Goal: Task Accomplishment & Management: Use online tool/utility

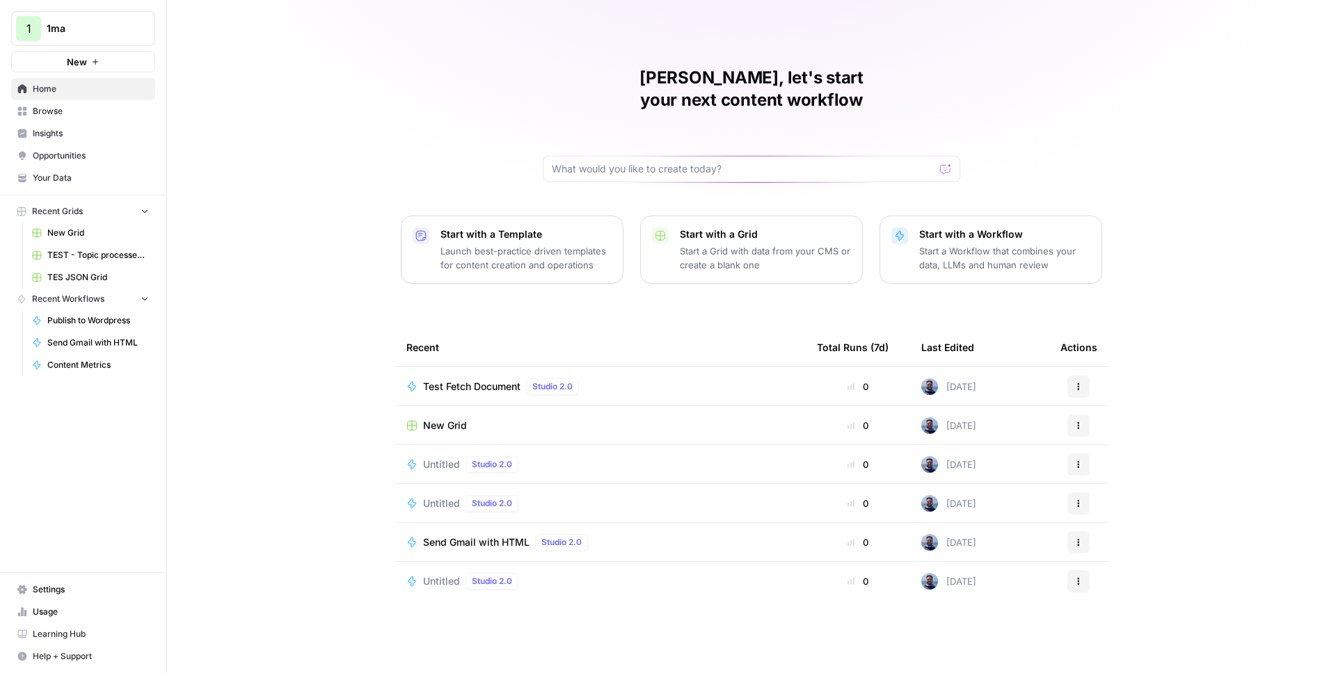
click at [47, 584] on link "Settings" at bounding box center [83, 590] width 144 height 22
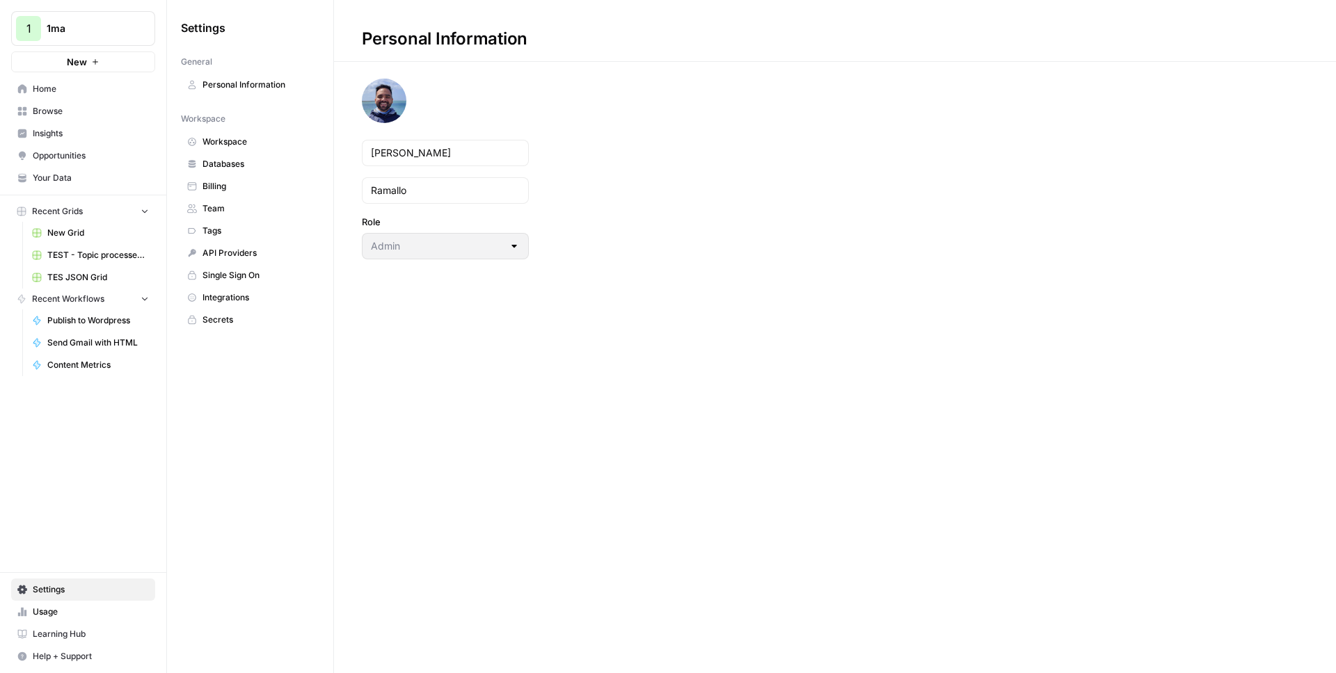
click at [239, 303] on span "Integrations" at bounding box center [257, 297] width 111 height 13
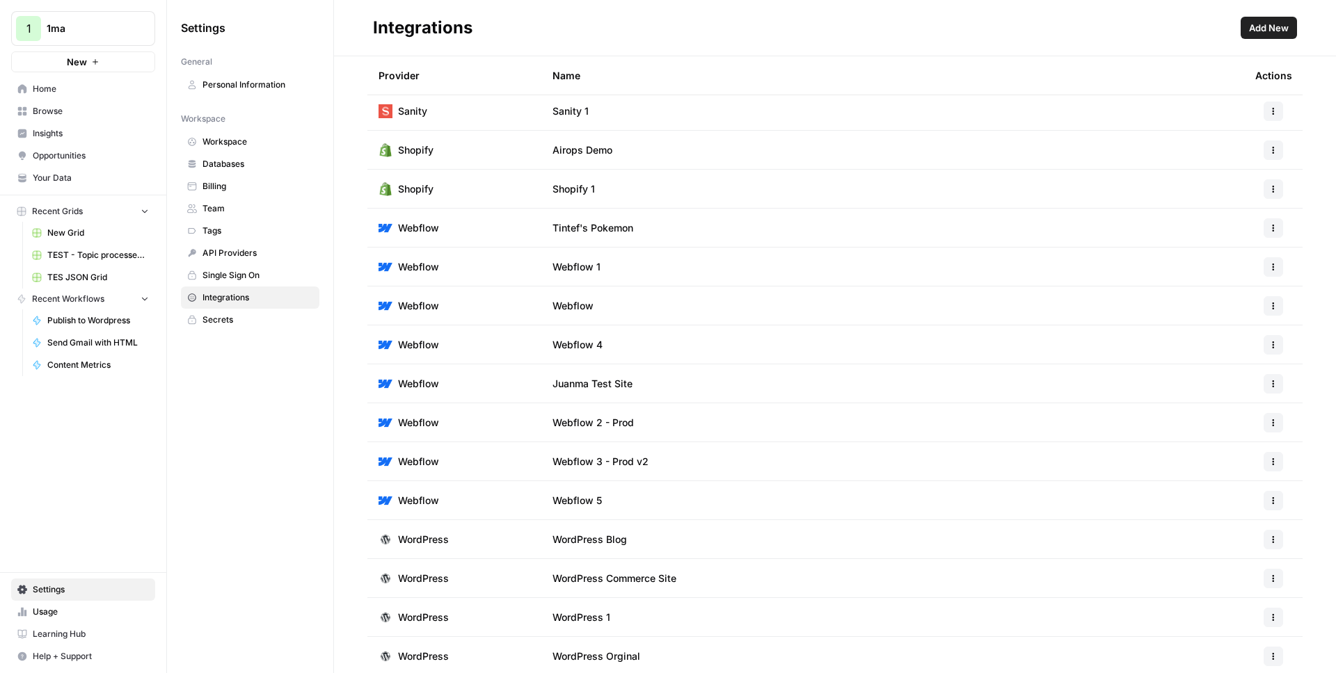
scroll to position [163, 0]
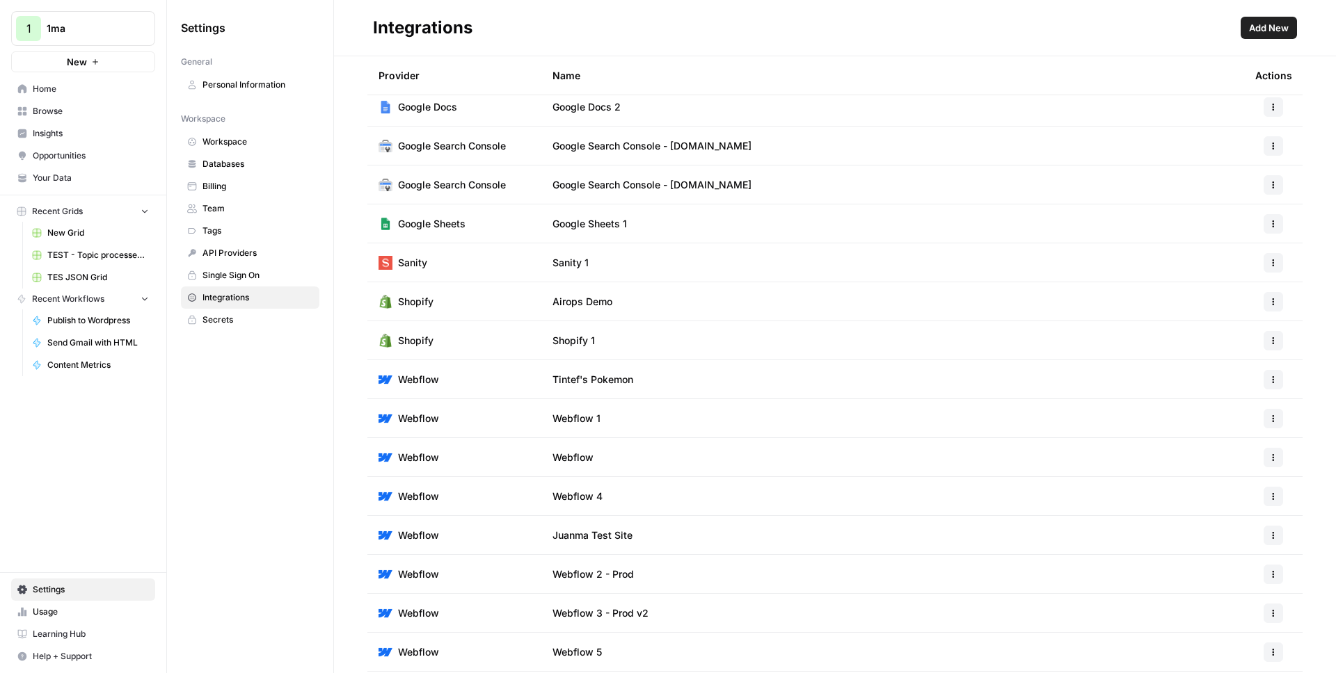
click at [1266, 29] on span "Add New" at bounding box center [1269, 28] width 40 height 14
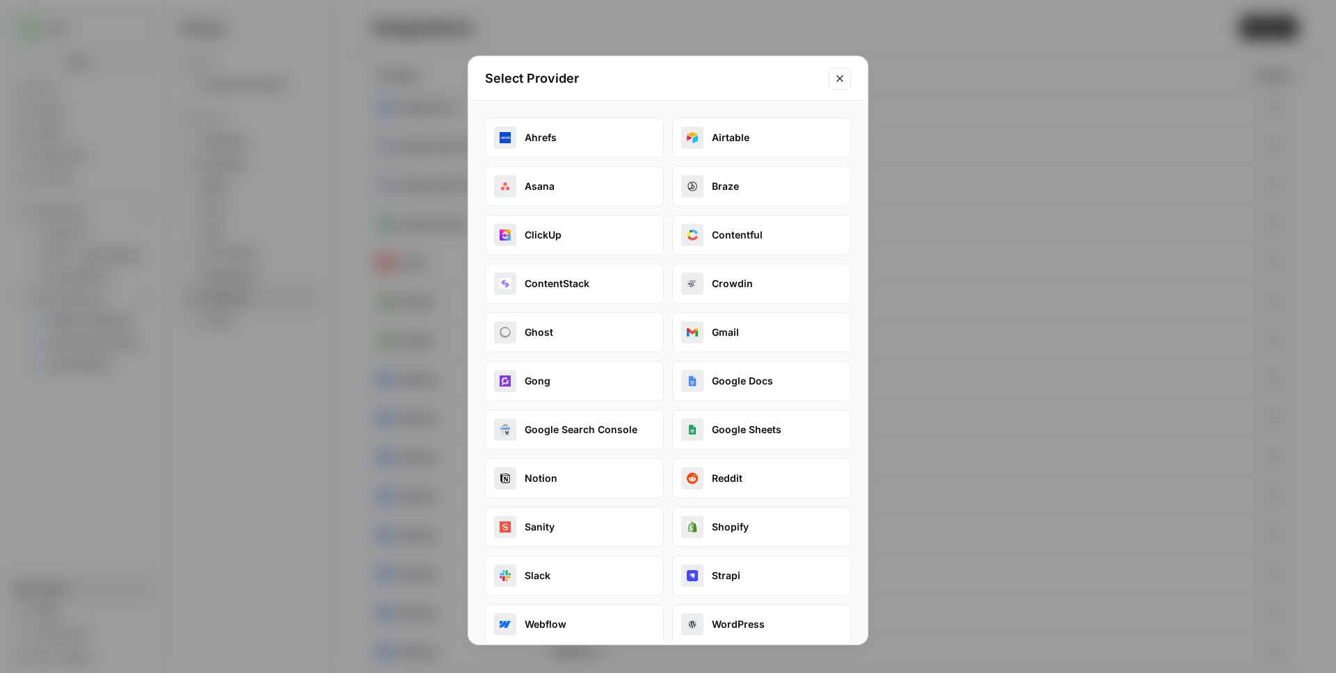
scroll to position [65, 0]
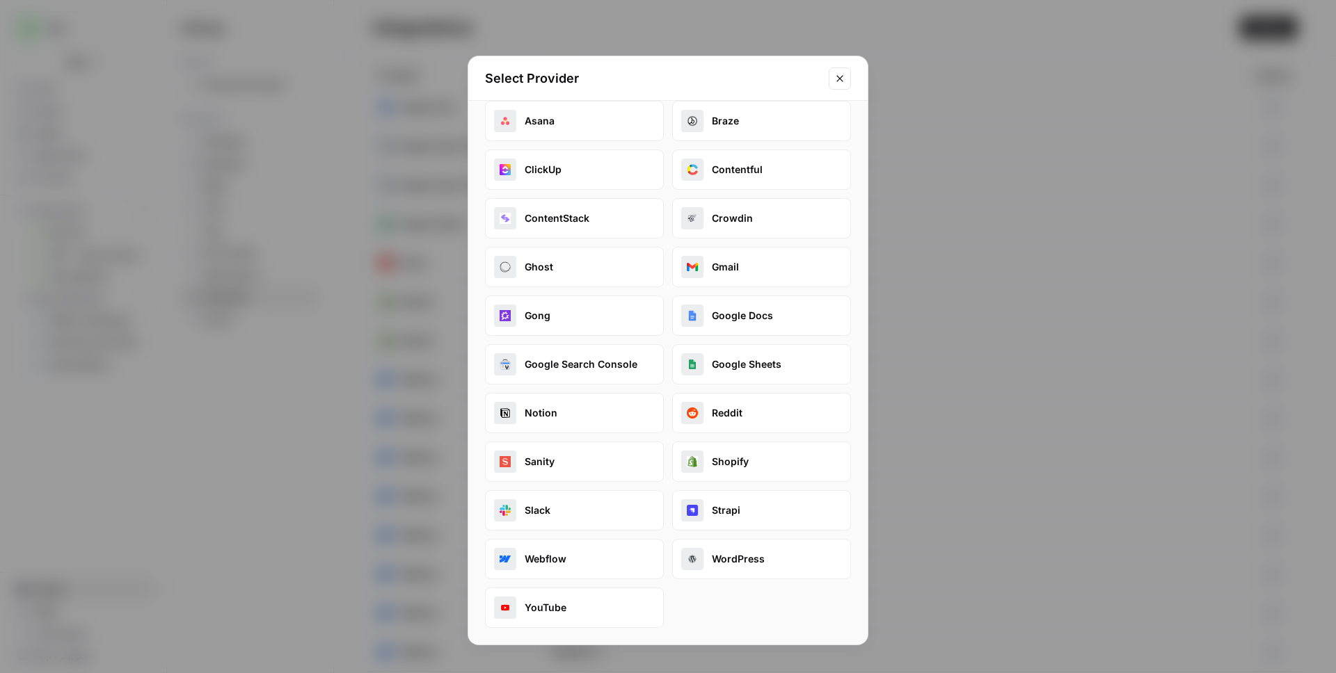
click at [729, 312] on button "Google Docs" at bounding box center [761, 316] width 179 height 40
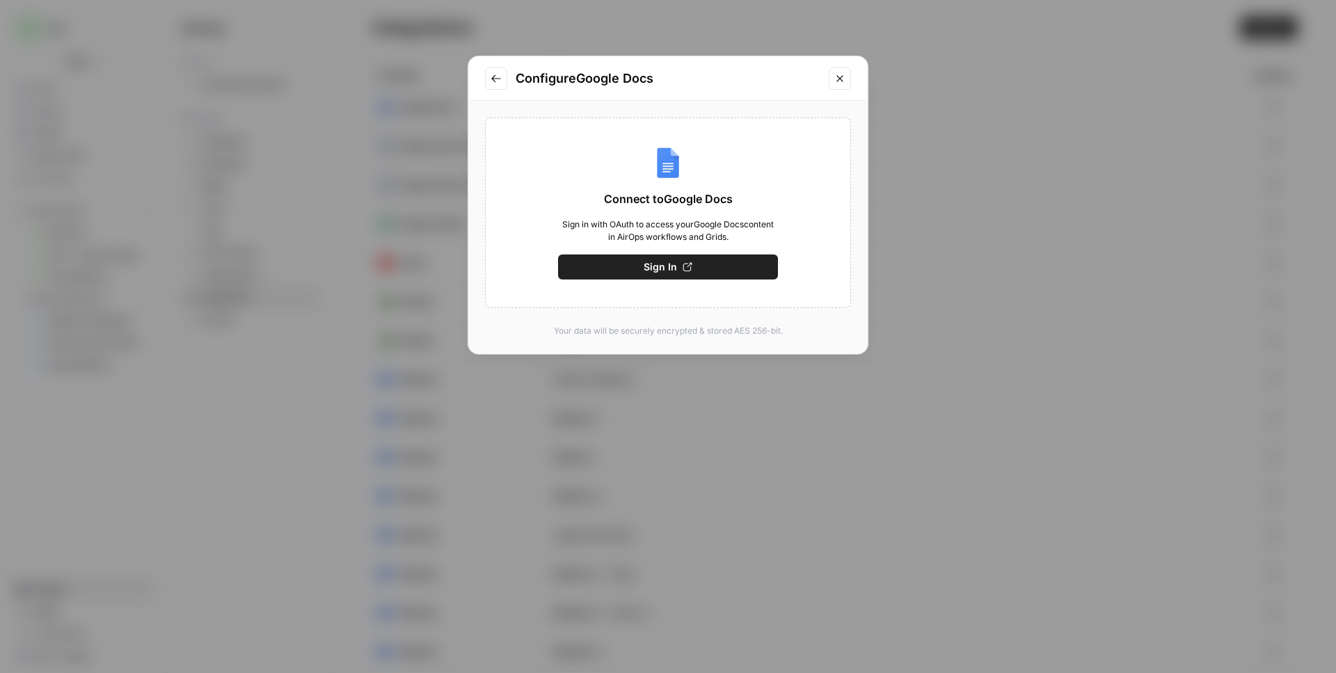
click at [499, 74] on icon "Go to previous step" at bounding box center [495, 78] width 11 height 11
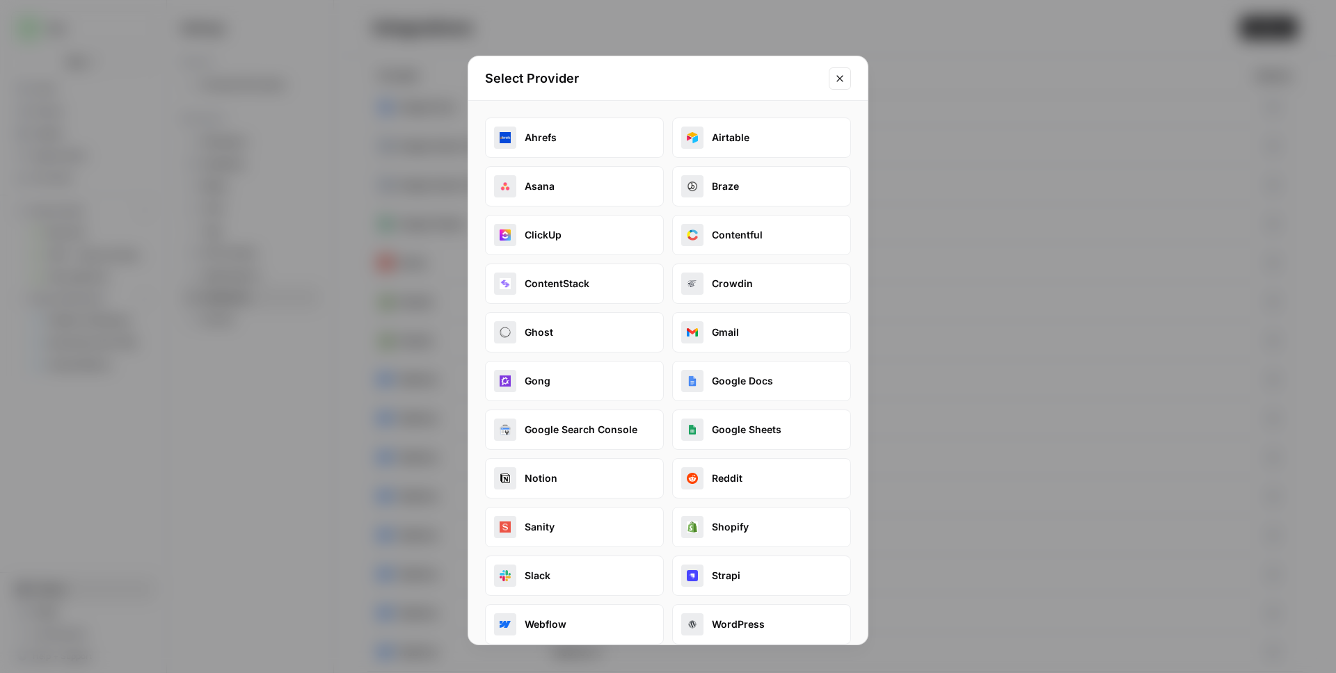
click at [749, 238] on button "Contentful" at bounding box center [761, 235] width 179 height 40
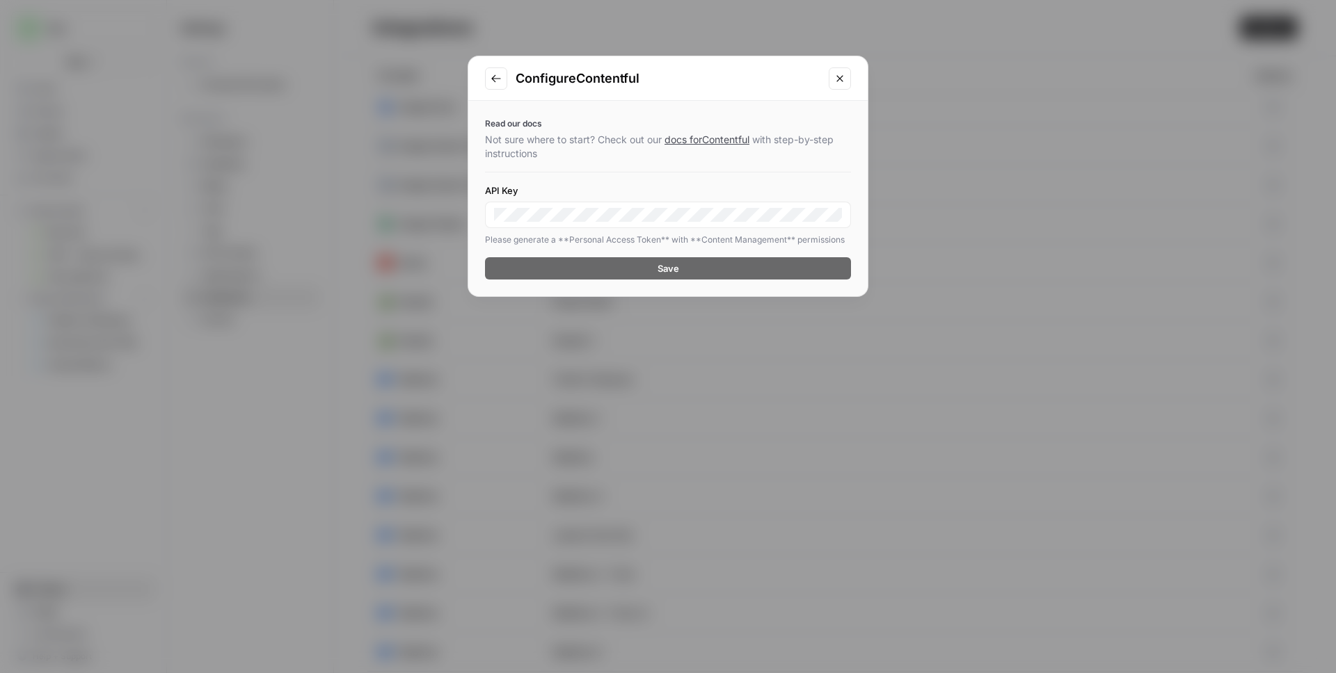
click at [495, 81] on icon "Go to previous step" at bounding box center [495, 78] width 11 height 11
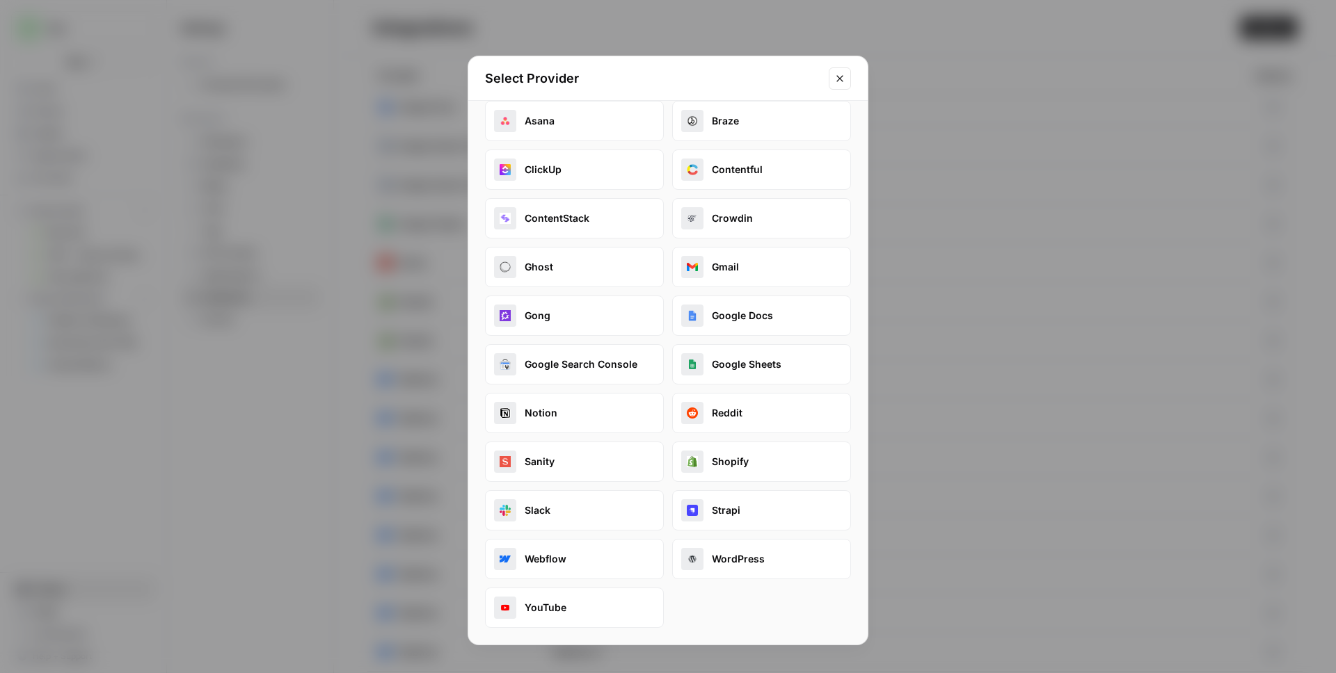
click at [613, 362] on button "Google Search Console" at bounding box center [574, 364] width 179 height 40
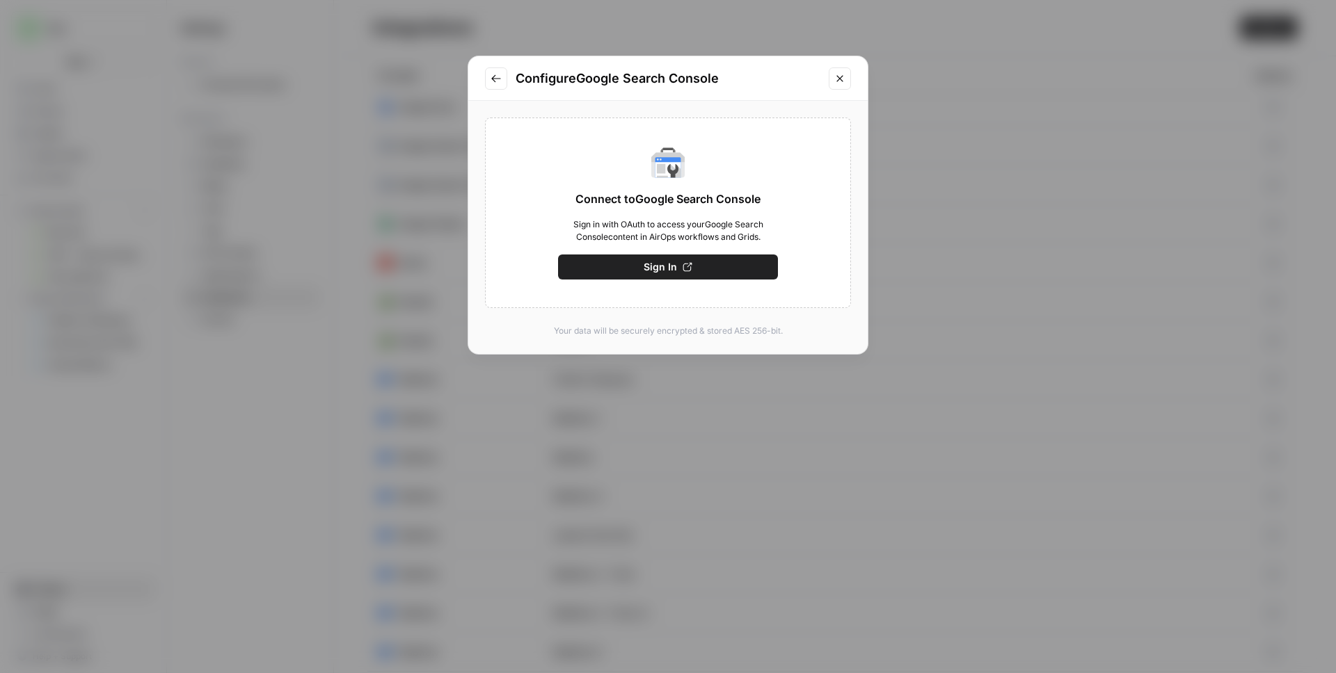
click at [493, 79] on icon "Go to previous step" at bounding box center [495, 78] width 9 height 8
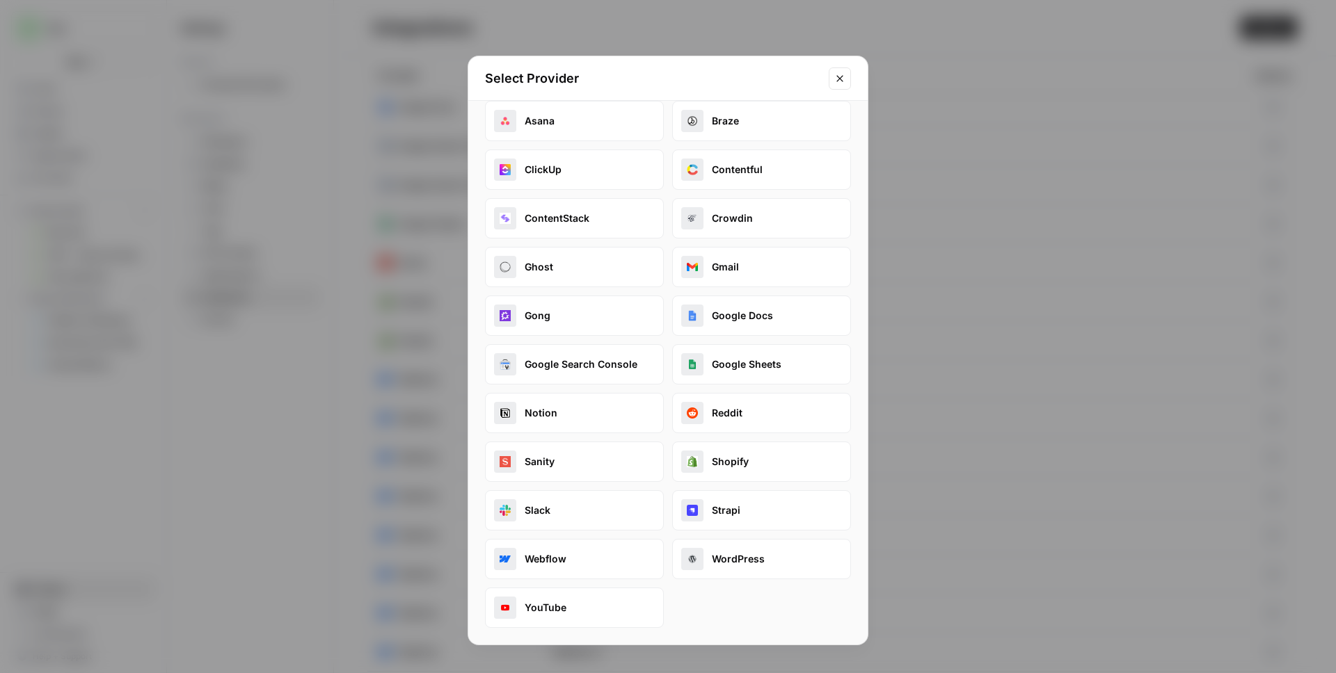
scroll to position [0, 0]
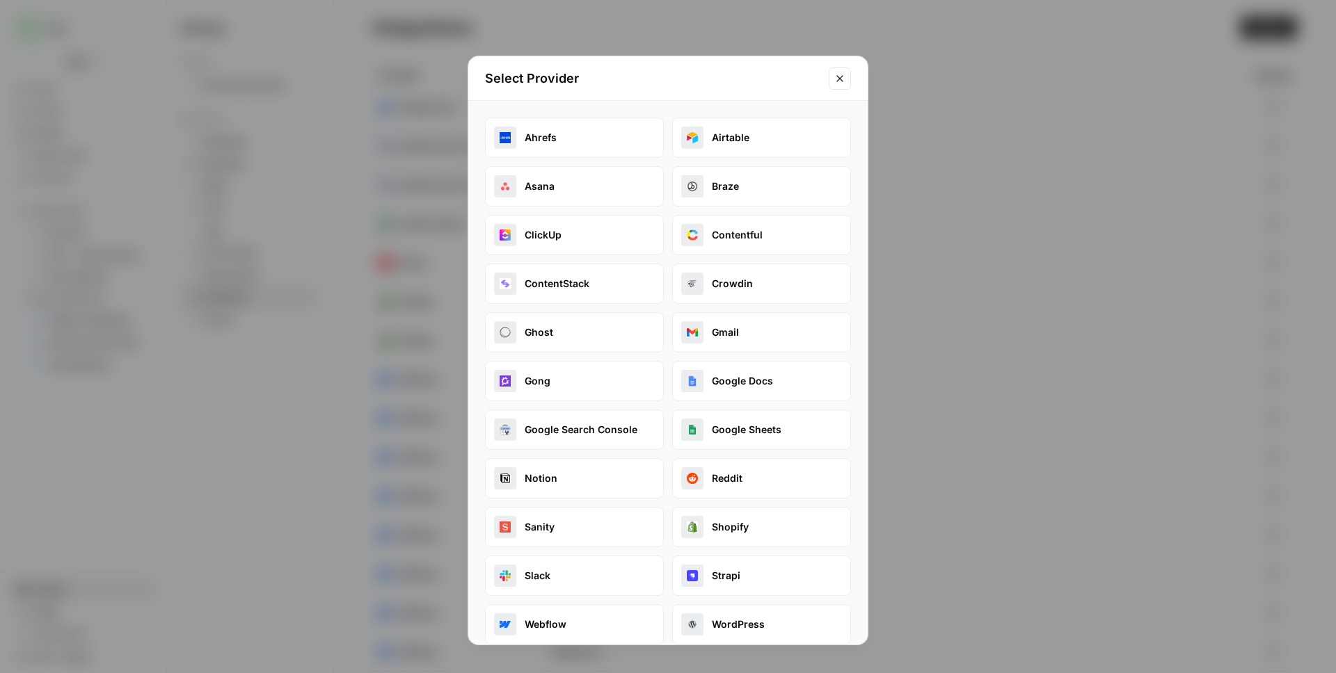
click at [730, 190] on button "Braze" at bounding box center [761, 186] width 179 height 40
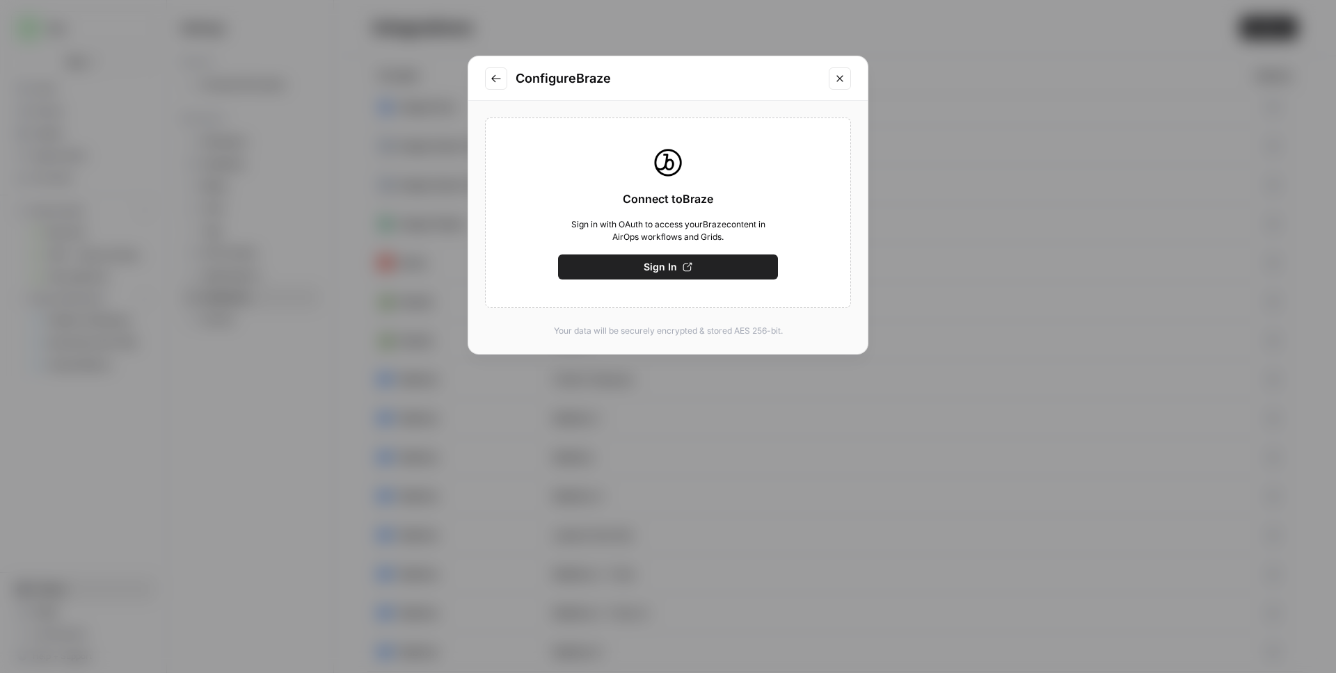
click at [493, 76] on icon "Go to previous step" at bounding box center [495, 78] width 11 height 11
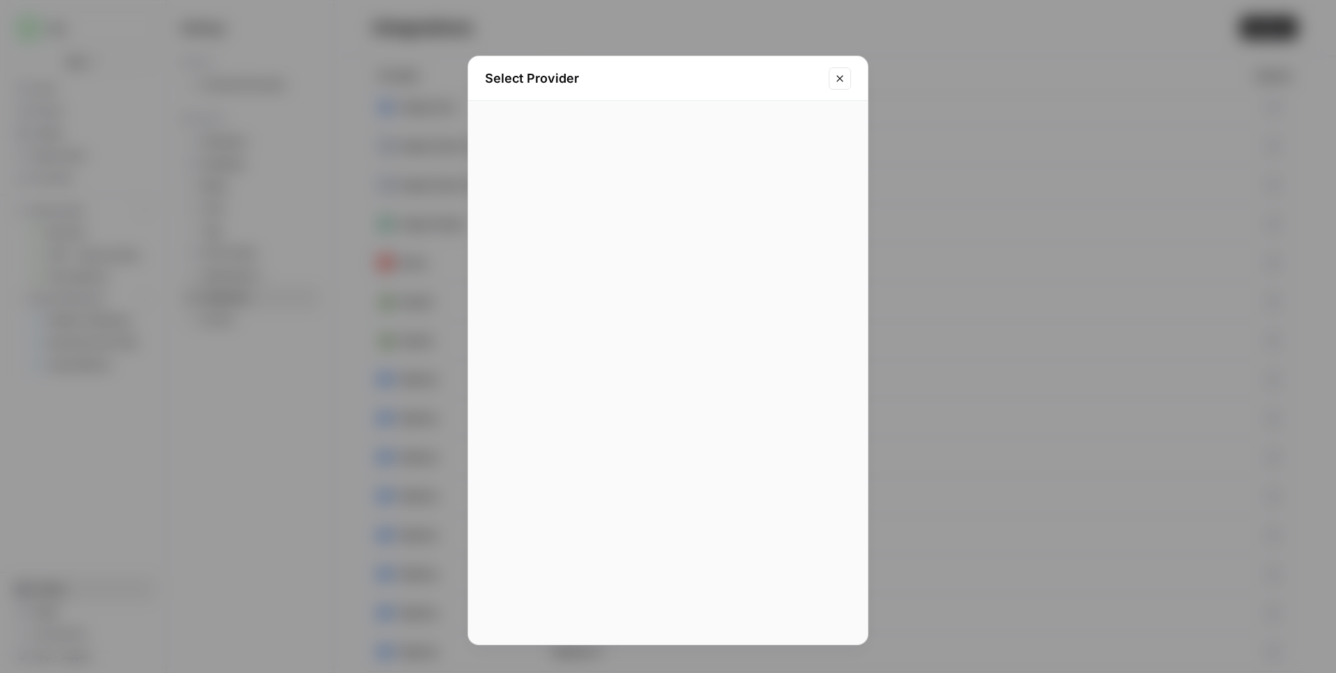
scroll to position [65, 0]
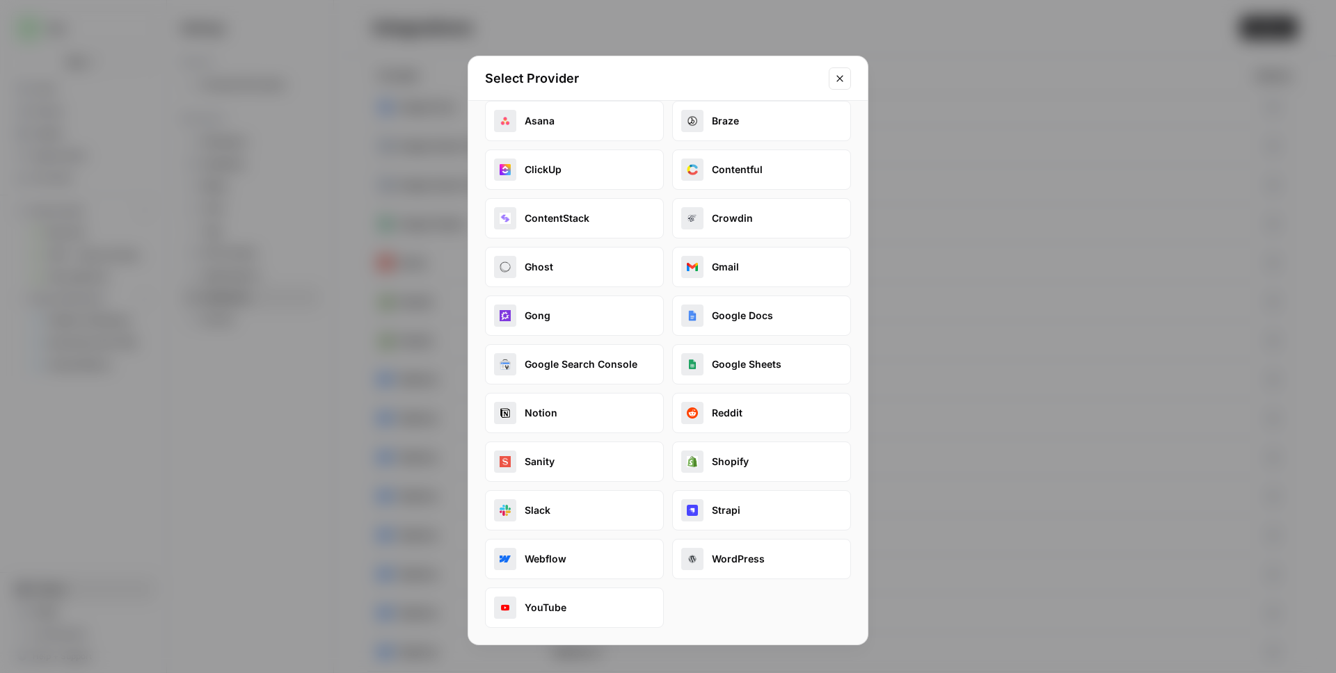
click at [838, 83] on button "Close modal" at bounding box center [840, 78] width 22 height 22
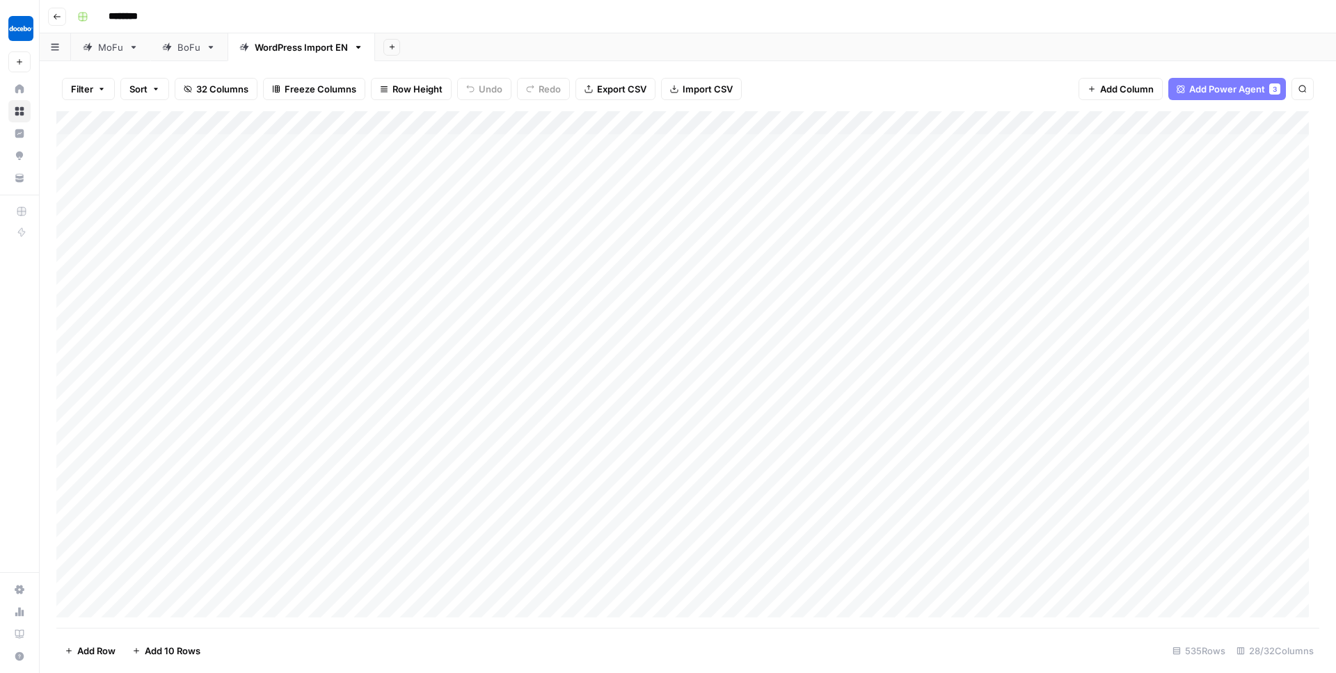
click at [222, 124] on div "Add Column" at bounding box center [687, 369] width 1263 height 517
click at [461, 40] on div "Add Sheet" at bounding box center [855, 47] width 961 height 28
click at [216, 122] on div "Add Column" at bounding box center [687, 369] width 1263 height 517
click at [429, 65] on div "Filter Sort 32 Columns Freeze Columns Row Height Undo Redo Export CSV Import CS…" at bounding box center [688, 367] width 1296 height 612
drag, startPoint x: 230, startPoint y: 118, endPoint x: 271, endPoint y: 116, distance: 41.1
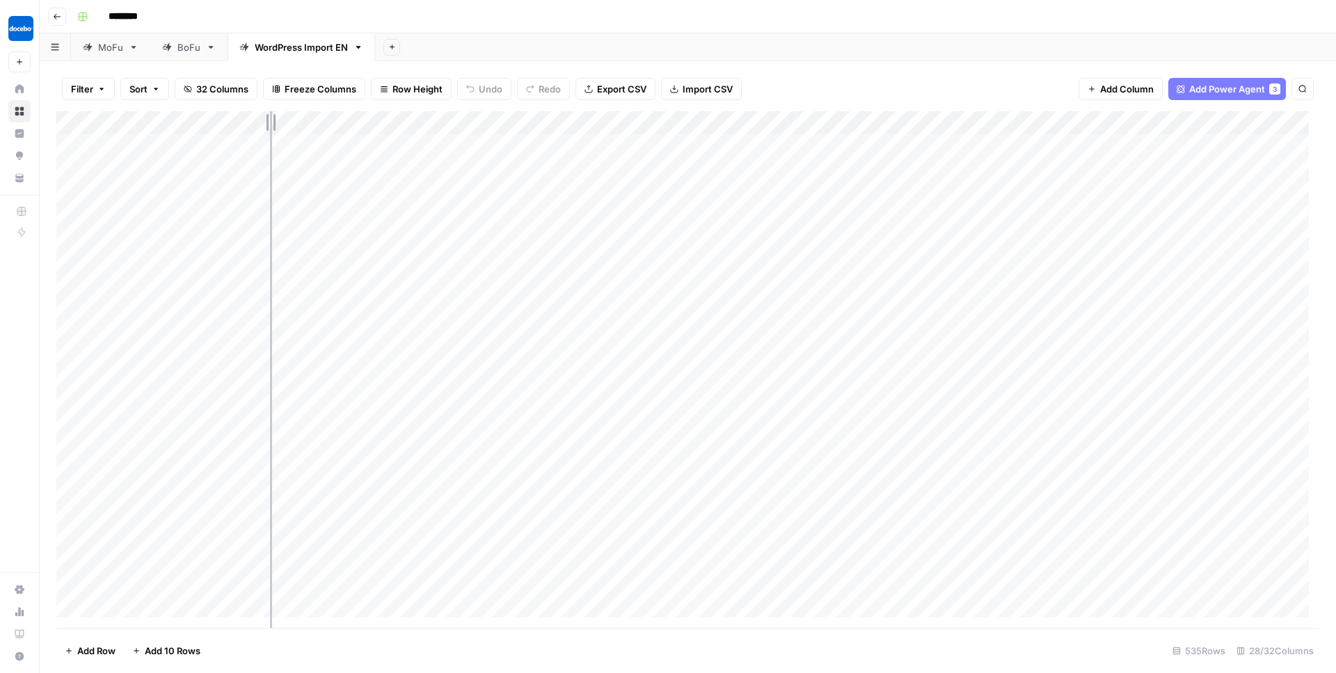
click at [271, 116] on div "Add Column" at bounding box center [687, 369] width 1263 height 517
click at [445, 51] on div "Add Sheet" at bounding box center [855, 47] width 961 height 28
click at [225, 120] on div "Add Column" at bounding box center [687, 369] width 1263 height 517
click at [194, 184] on span "Run Import" at bounding box center [186, 189] width 108 height 14
click at [267, 191] on span "All Rows" at bounding box center [283, 193] width 88 height 14
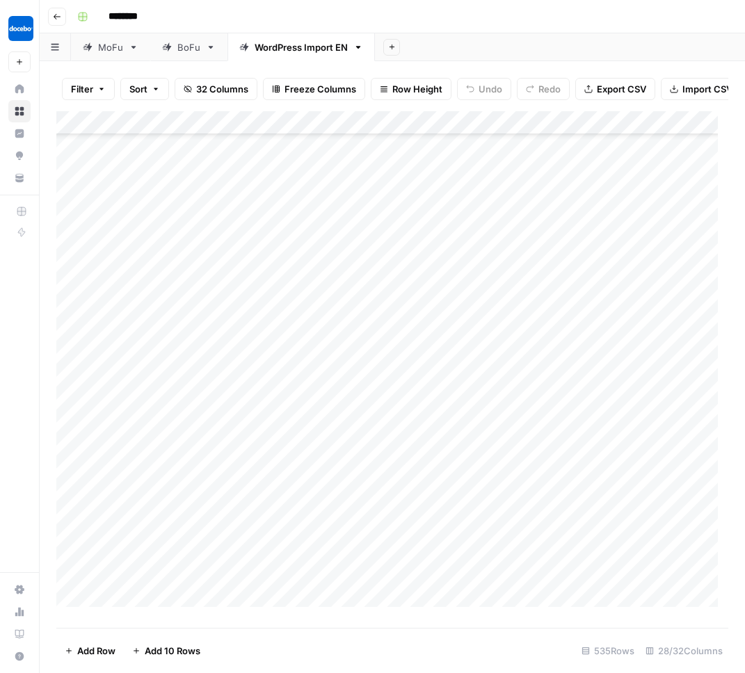
scroll to position [5662, 0]
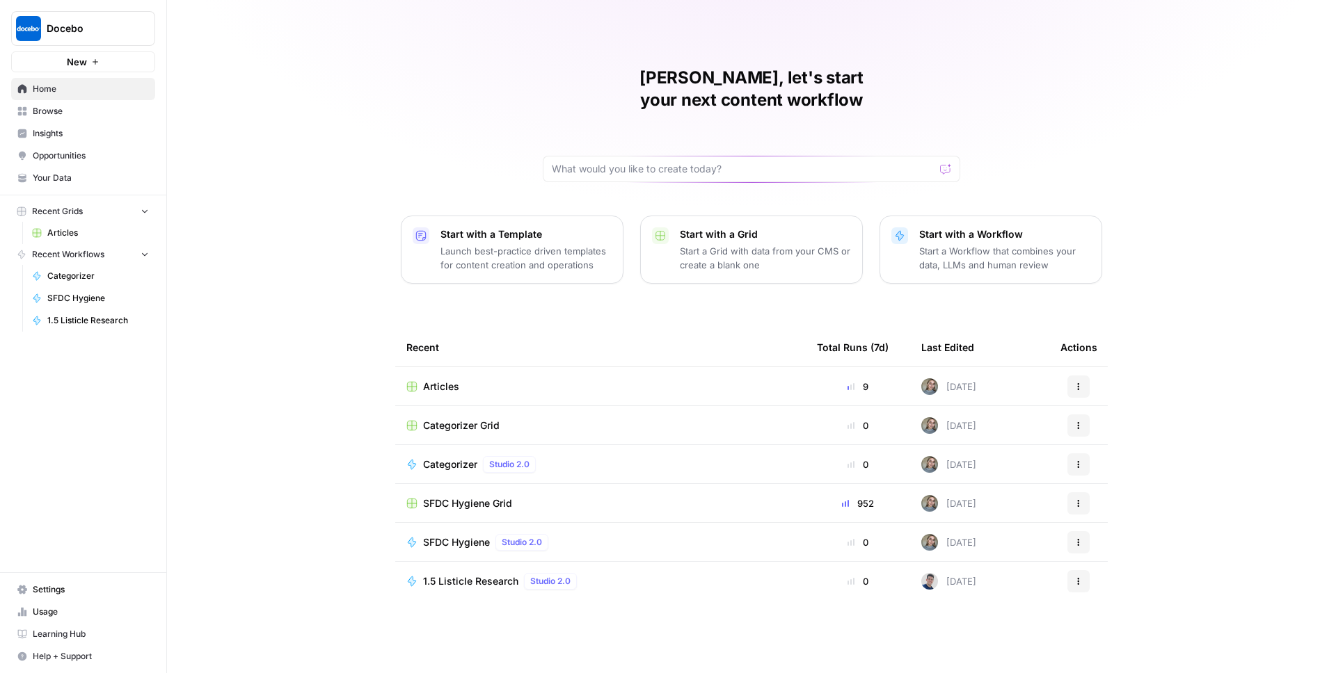
click at [82, 29] on span "Docebo" at bounding box center [89, 29] width 84 height 14
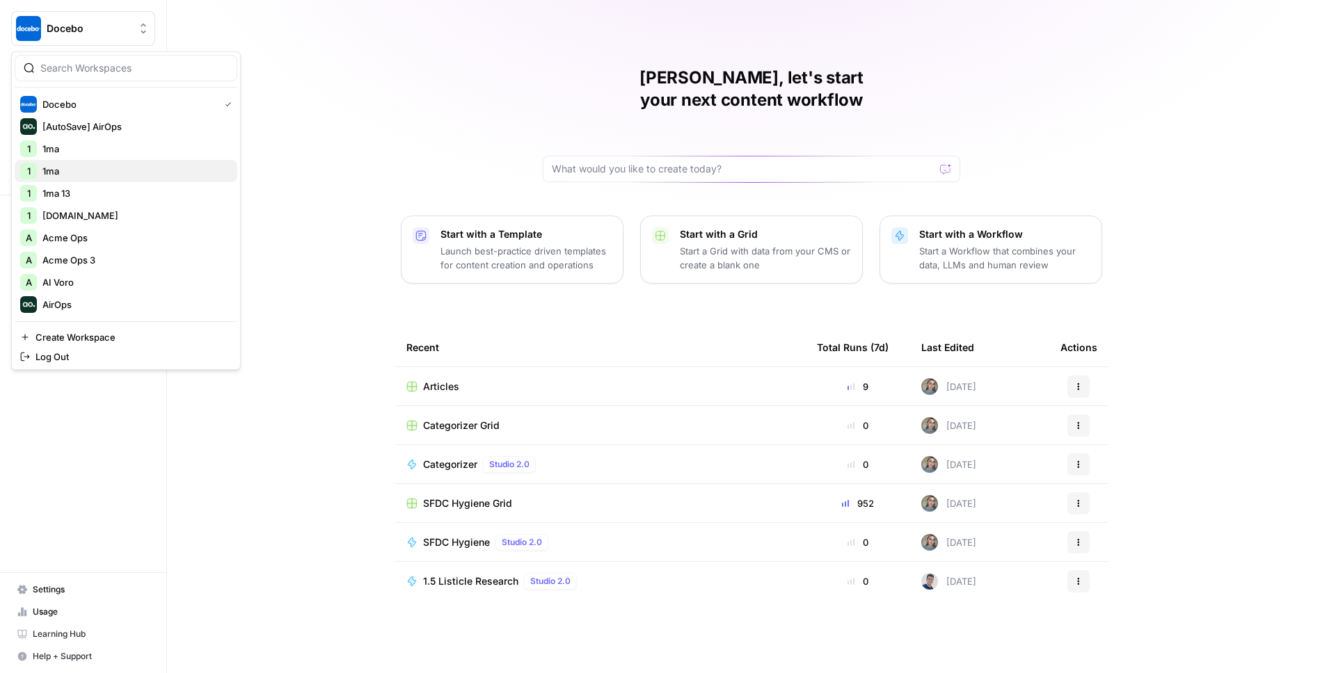
click at [74, 170] on span "1ma" at bounding box center [134, 171] width 184 height 14
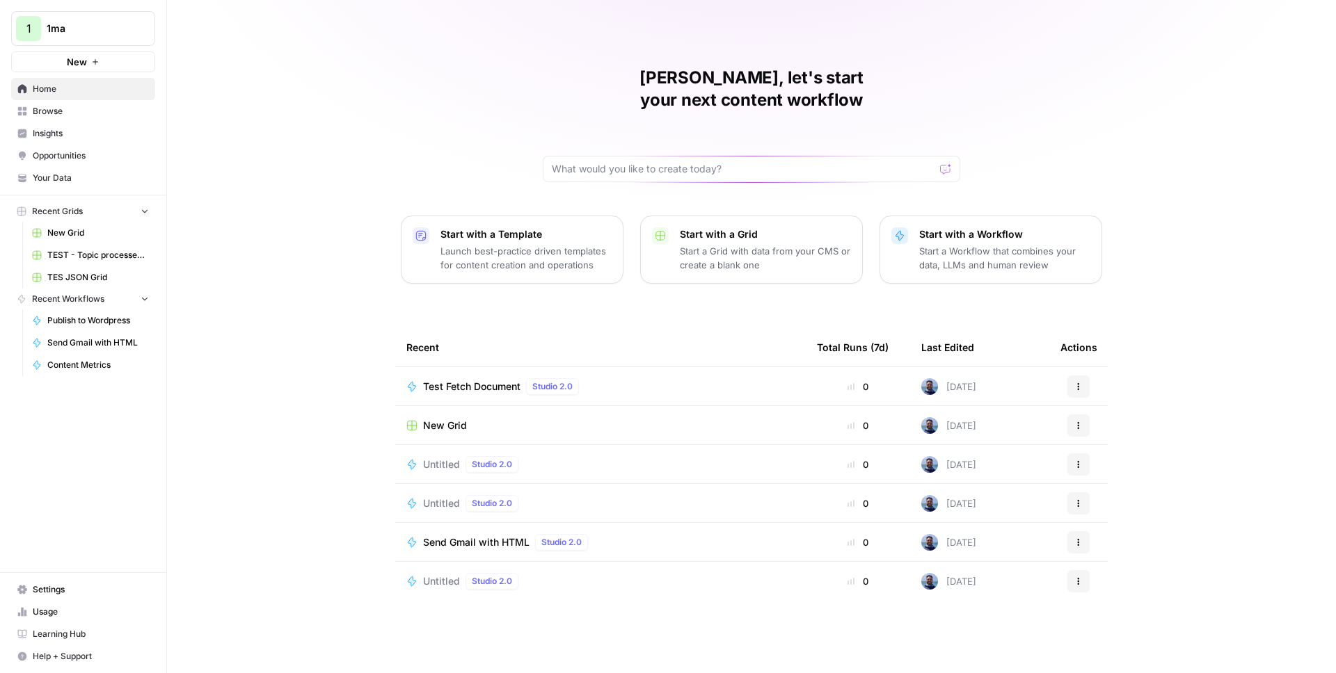
click at [125, 56] on button "New" at bounding box center [83, 61] width 144 height 21
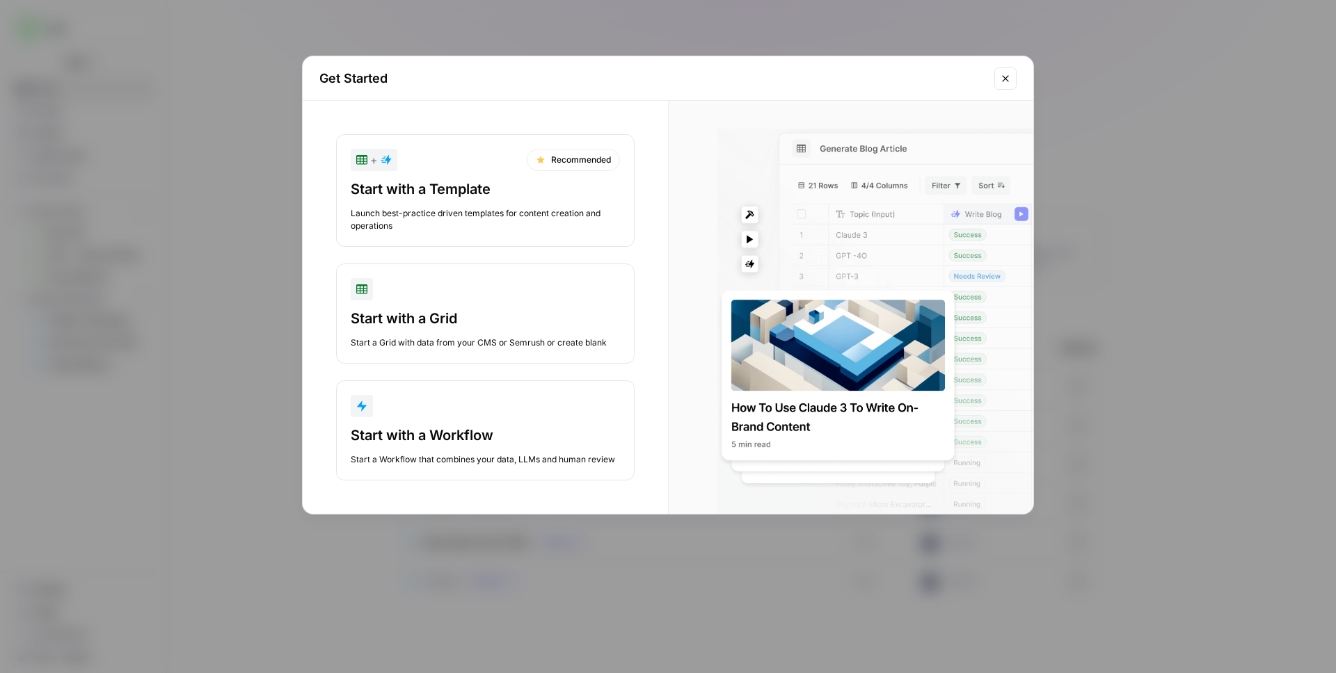
click at [449, 318] on div "Start with a Grid" at bounding box center [485, 318] width 269 height 19
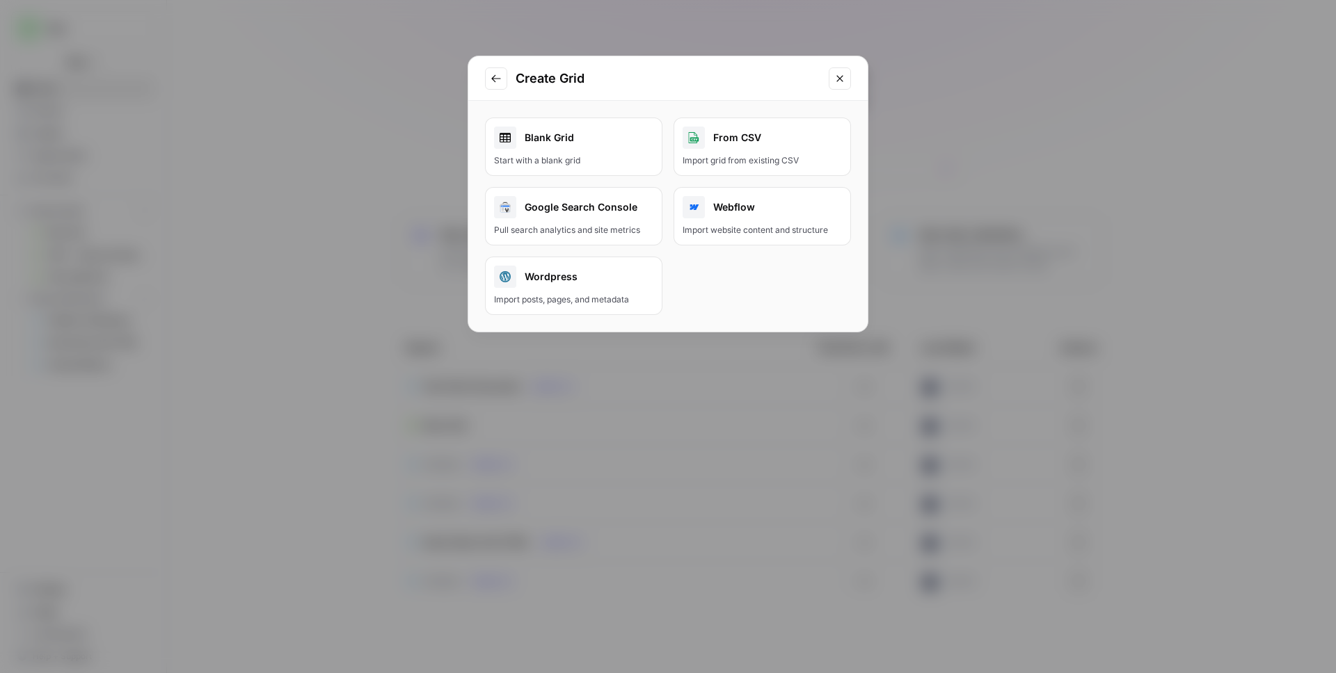
click at [552, 291] on button "Wordpress Import posts, pages, and metadata" at bounding box center [573, 286] width 177 height 58
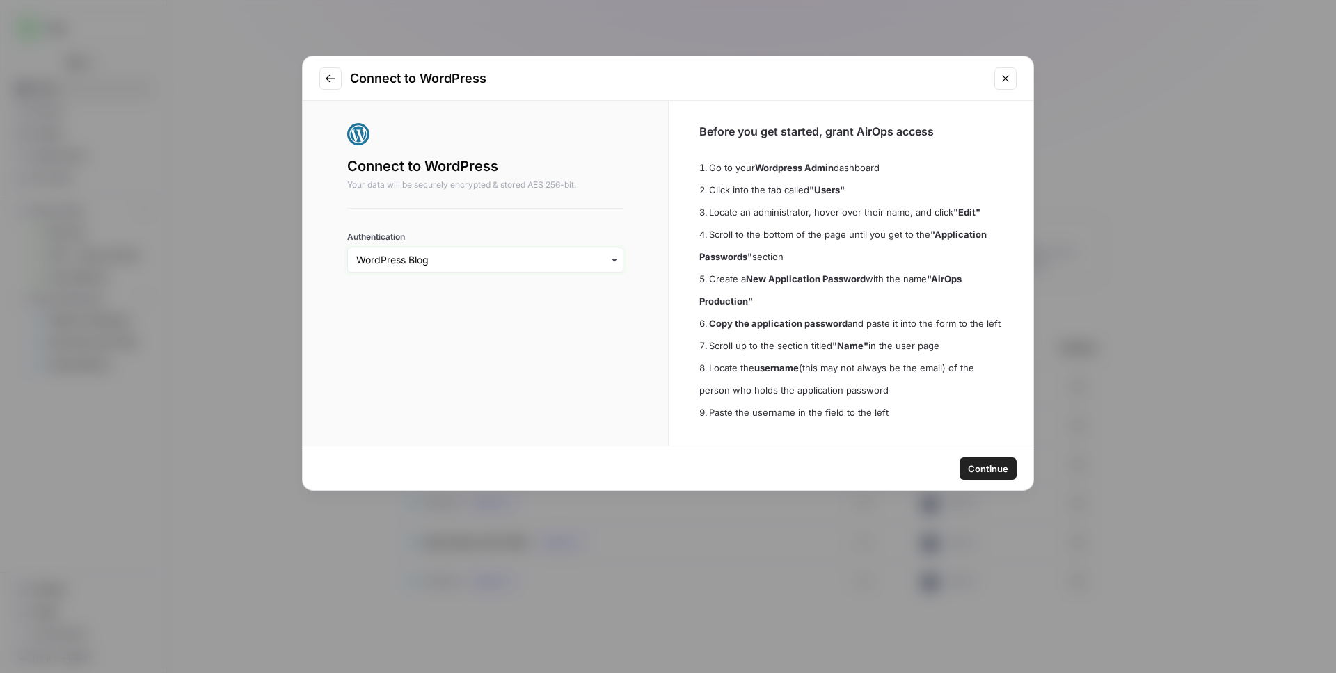
click at [477, 262] on input "Authentication" at bounding box center [485, 260] width 258 height 14
click at [481, 232] on label "Authentication" at bounding box center [485, 237] width 276 height 13
click at [481, 253] on input "Authentication" at bounding box center [485, 260] width 258 height 14
click at [995, 467] on span "Continue" at bounding box center [988, 469] width 40 height 14
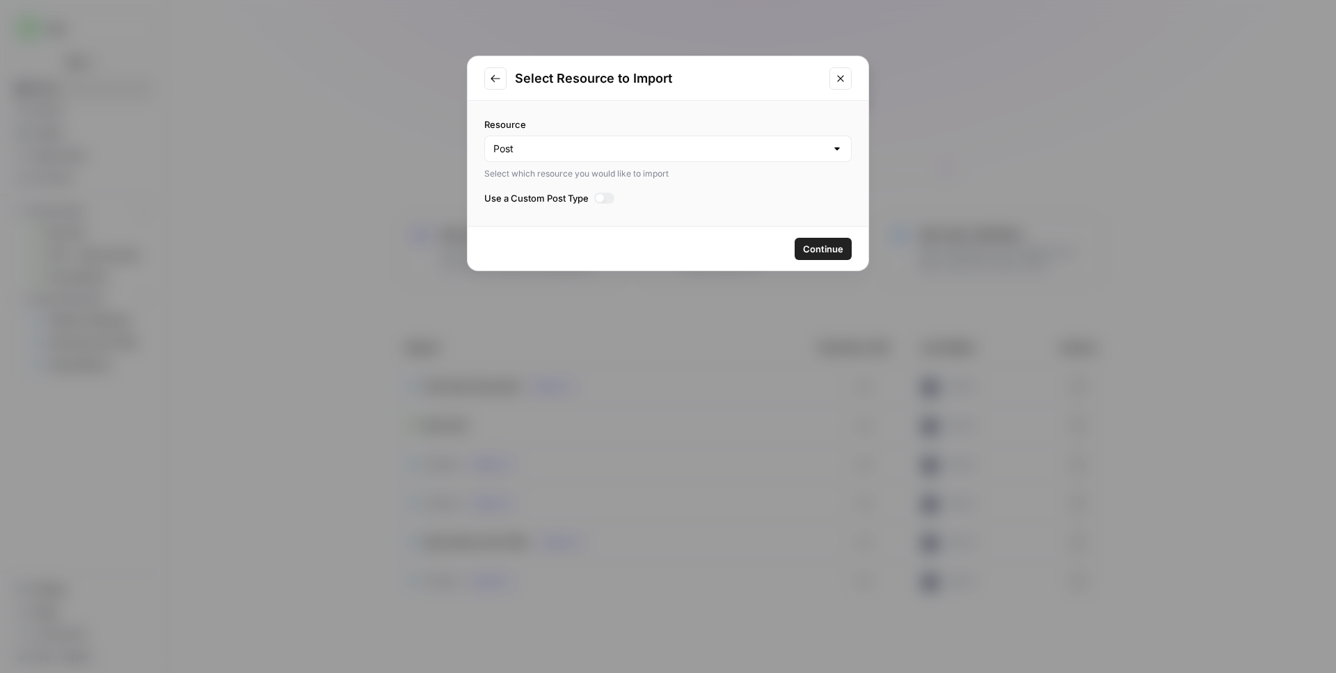
click at [842, 244] on span "Continue" at bounding box center [823, 249] width 40 height 14
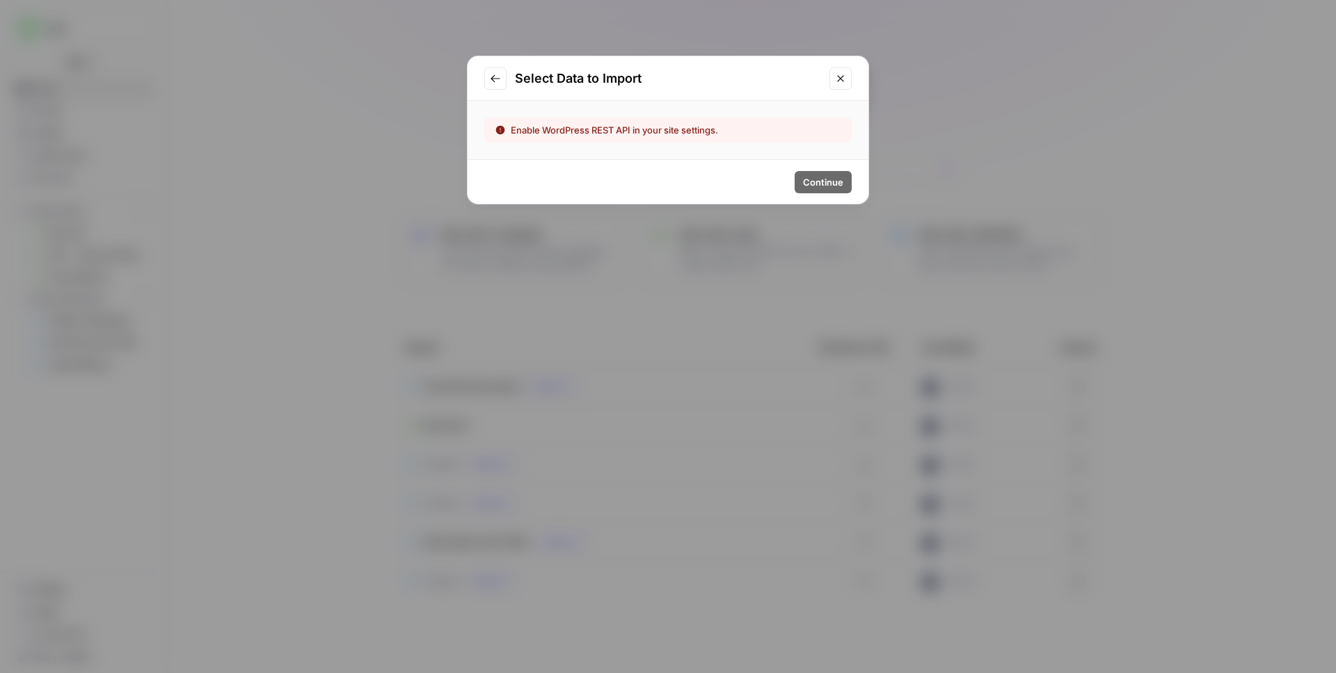
click at [500, 79] on icon "Go to previous step" at bounding box center [495, 78] width 11 height 11
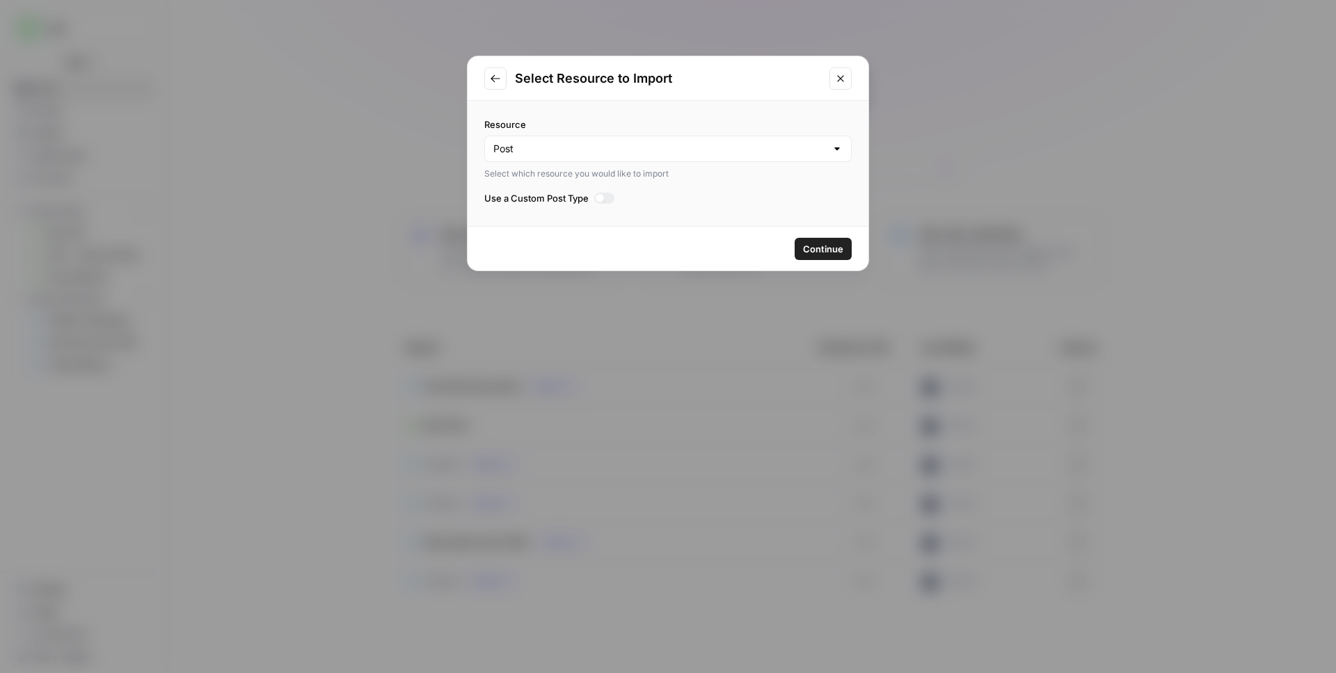
click at [499, 82] on icon "Go to previous step" at bounding box center [495, 78] width 11 height 11
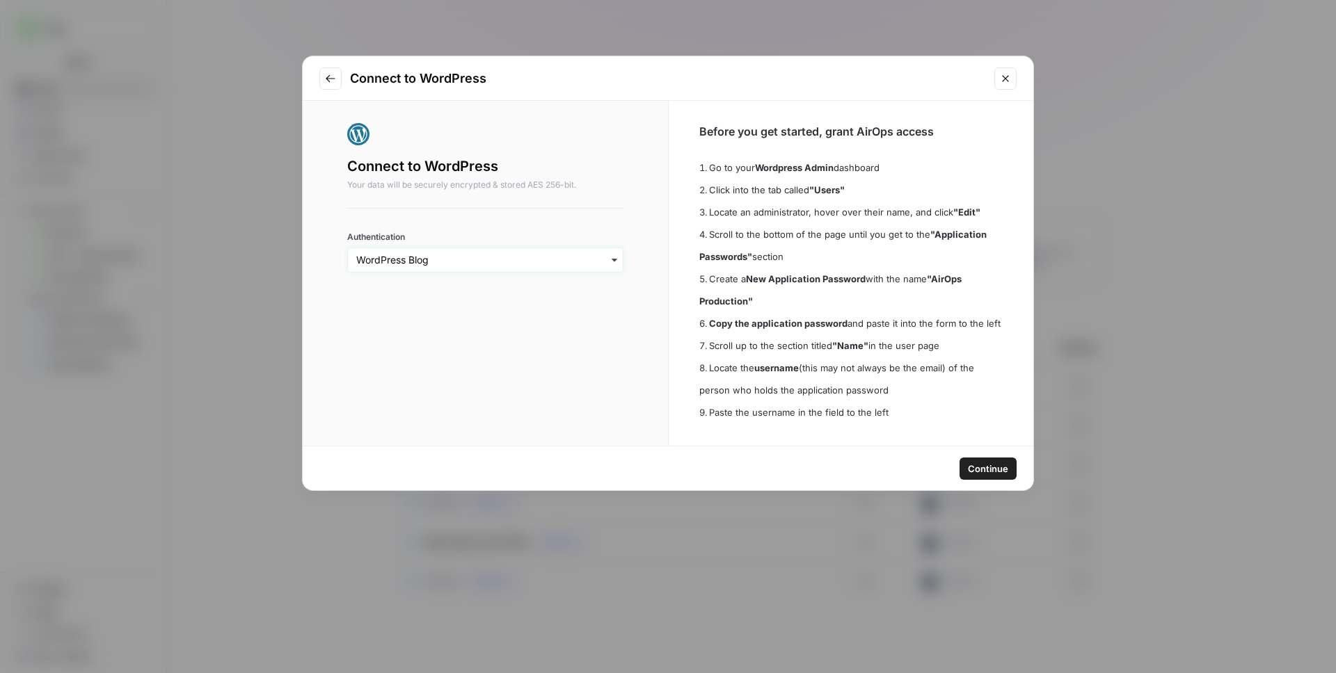
click at [454, 253] on input "Authentication" at bounding box center [485, 260] width 258 height 14
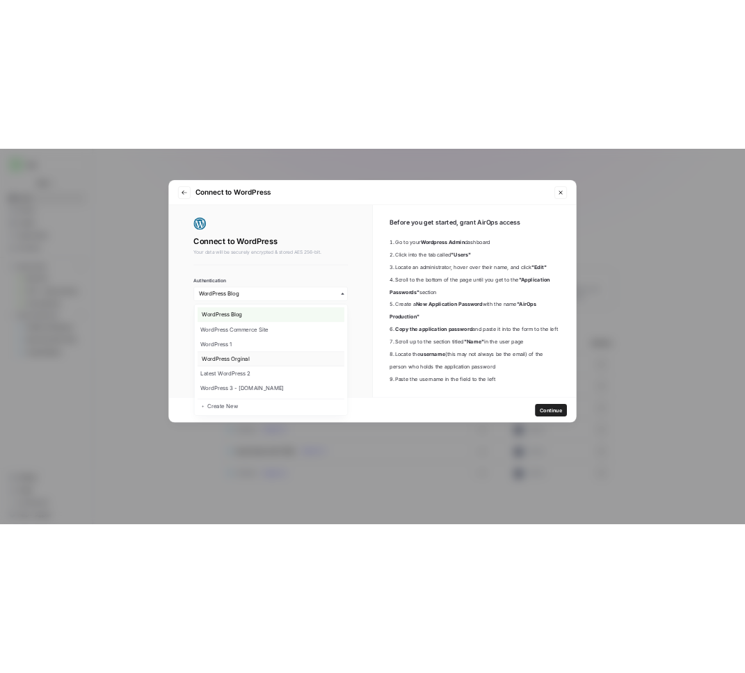
scroll to position [3, 0]
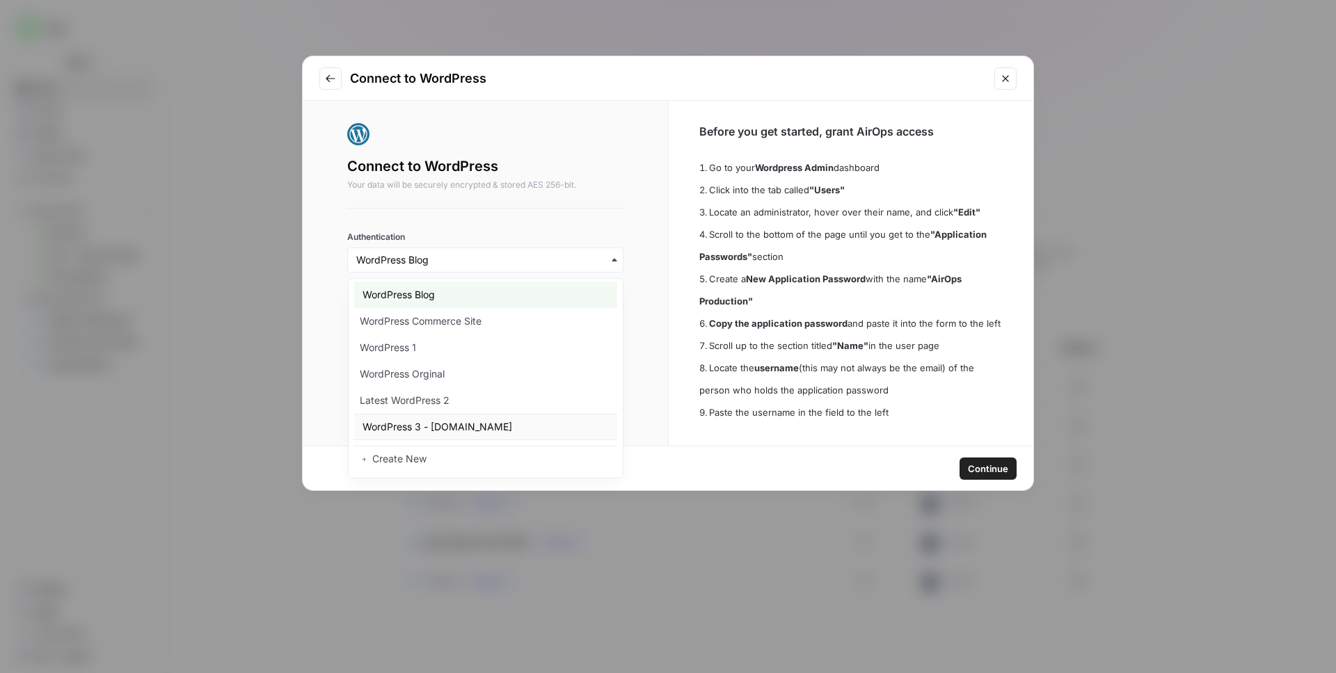
click at [482, 421] on div "WordPress 3 - blog.wp-dev.getcontext.io" at bounding box center [486, 427] width 264 height 26
click at [985, 462] on span "Continue" at bounding box center [988, 469] width 40 height 14
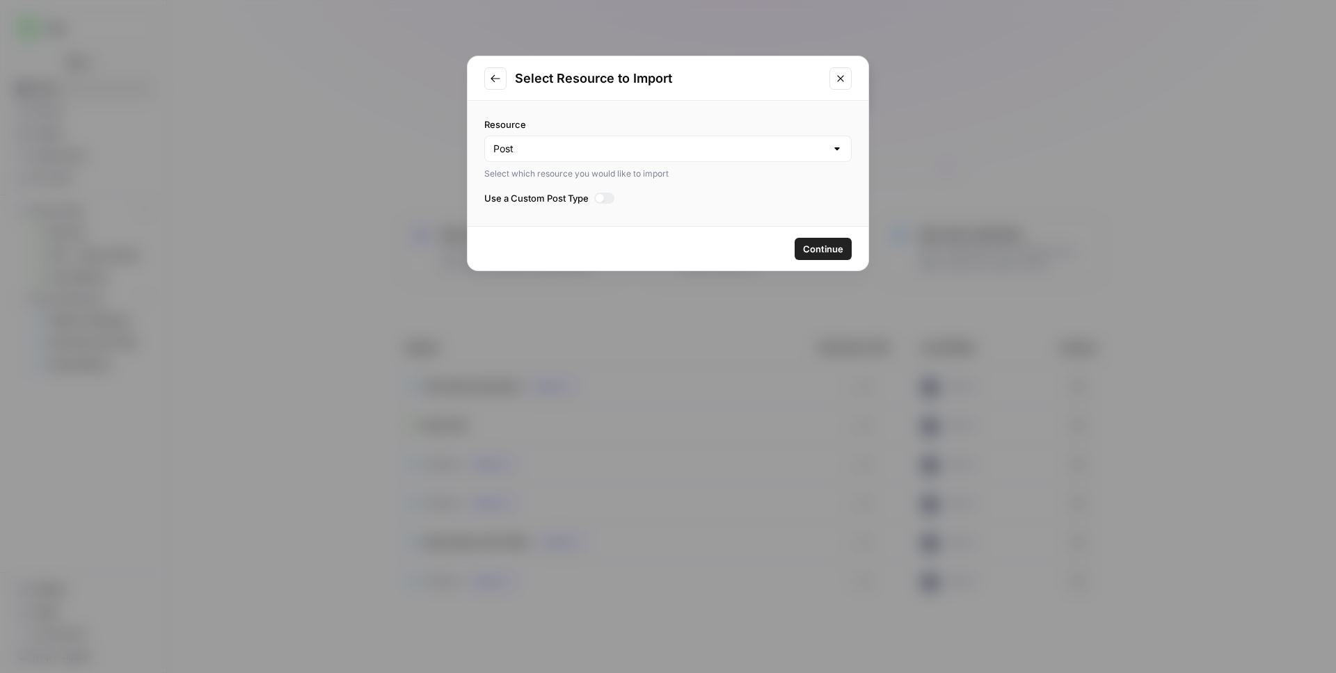
click at [808, 253] on span "Continue" at bounding box center [823, 249] width 40 height 14
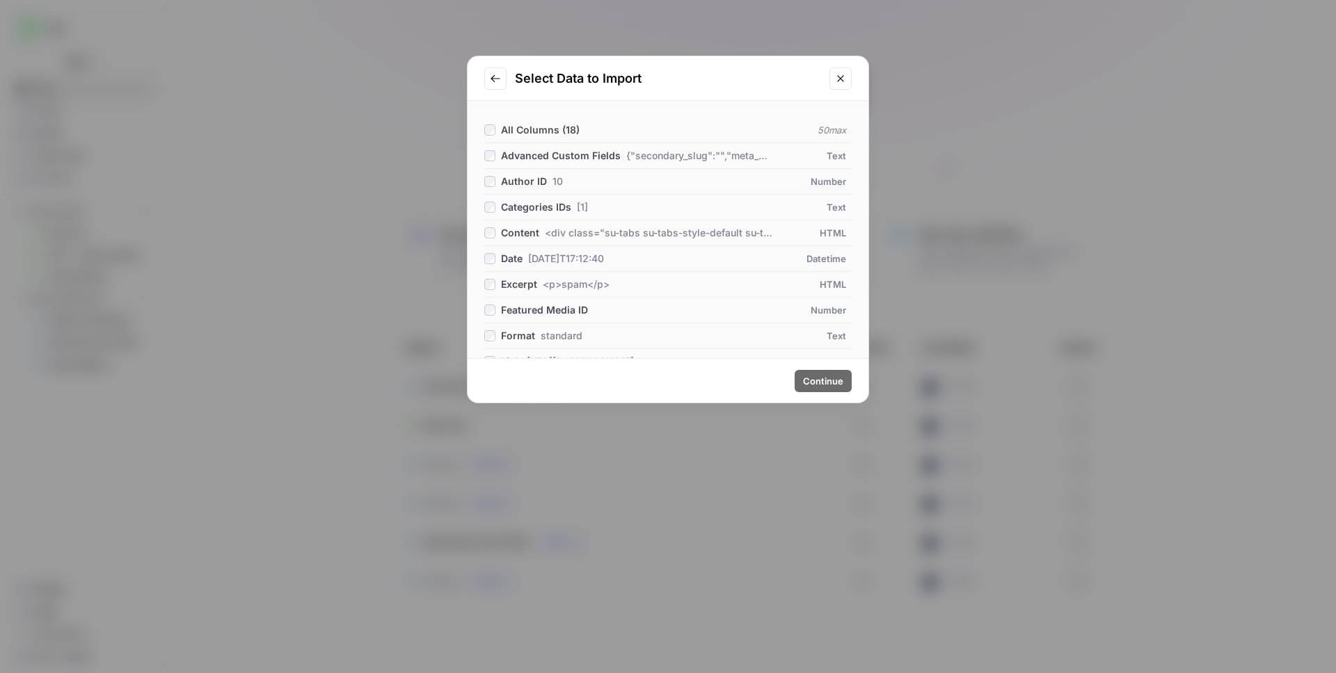
click at [557, 127] on span "All Columns ( 18 )" at bounding box center [540, 130] width 79 height 12
click at [811, 377] on span "Continue" at bounding box center [823, 381] width 40 height 14
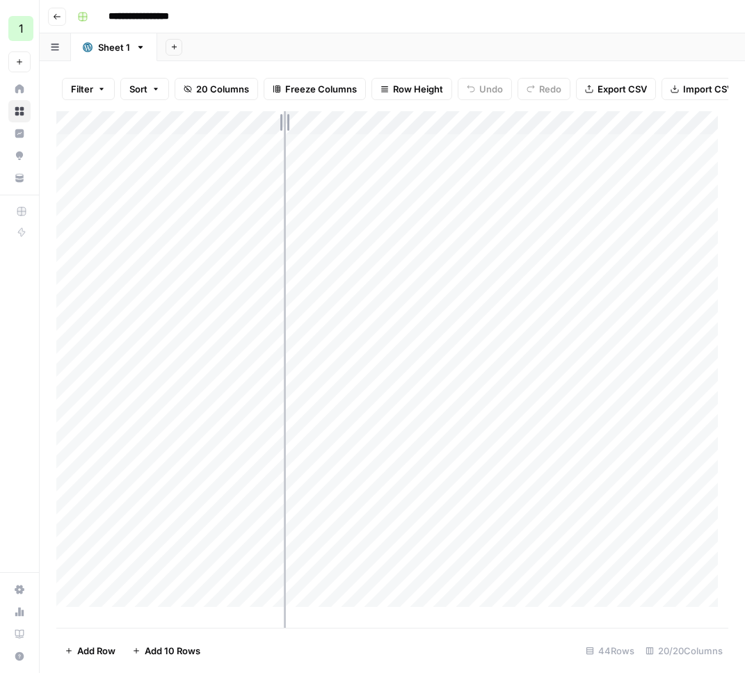
drag, startPoint x: 230, startPoint y: 129, endPoint x: 284, endPoint y: 131, distance: 53.6
click at [284, 131] on div "Add Column" at bounding box center [392, 364] width 672 height 506
click at [272, 134] on div "Add Column" at bounding box center [392, 364] width 672 height 506
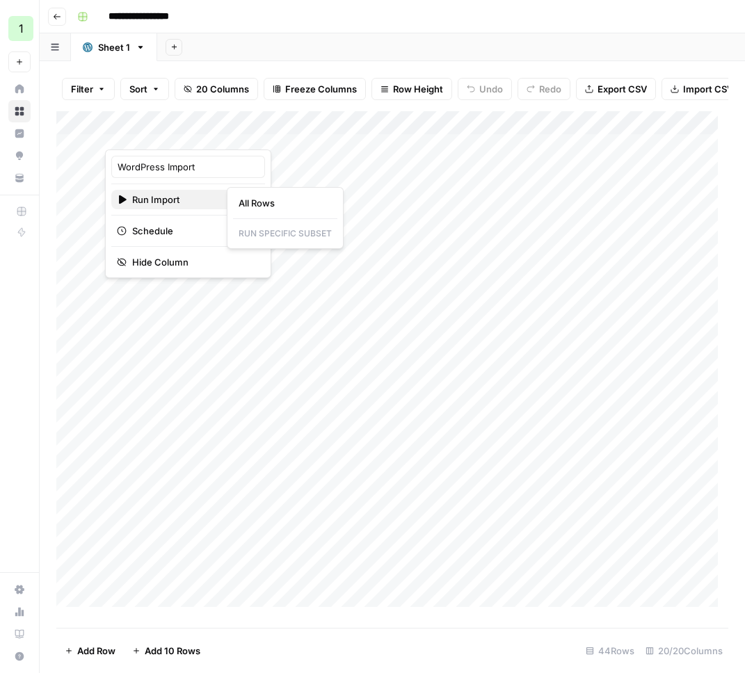
click at [153, 200] on span "Run Import" at bounding box center [186, 200] width 108 height 14
click at [286, 205] on span "All Rows" at bounding box center [283, 203] width 88 height 14
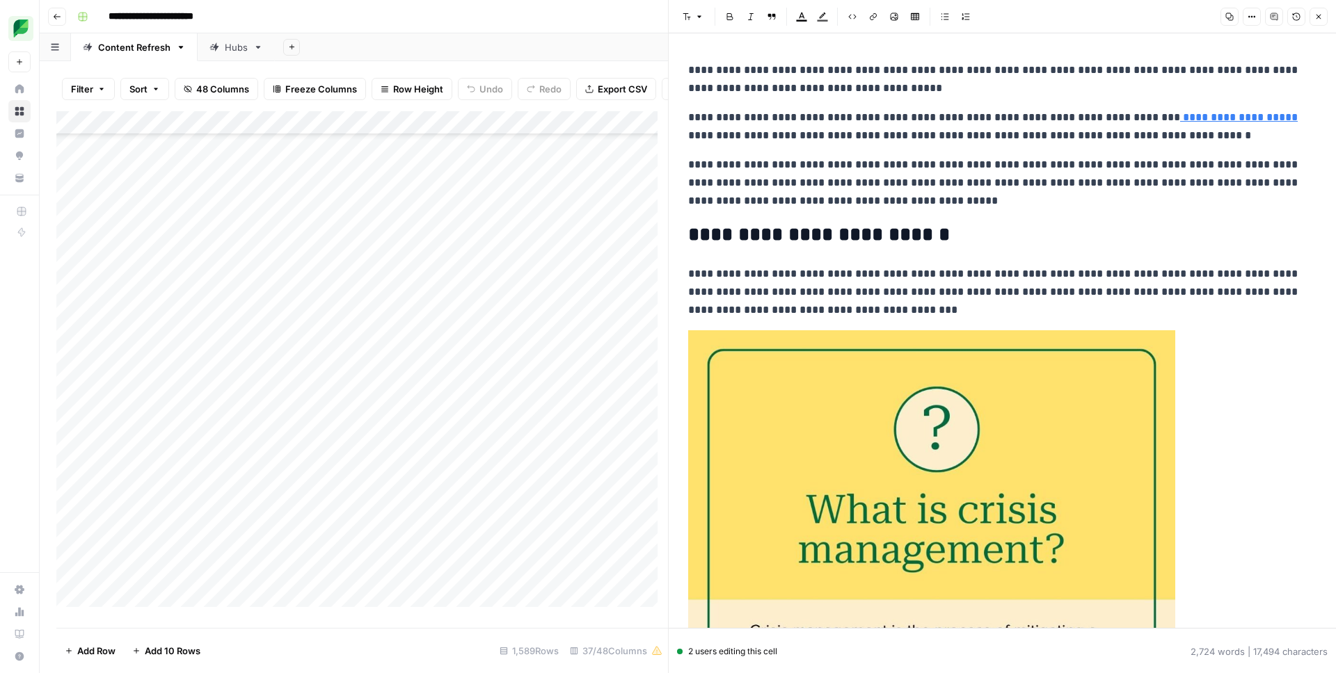
scroll to position [202, 0]
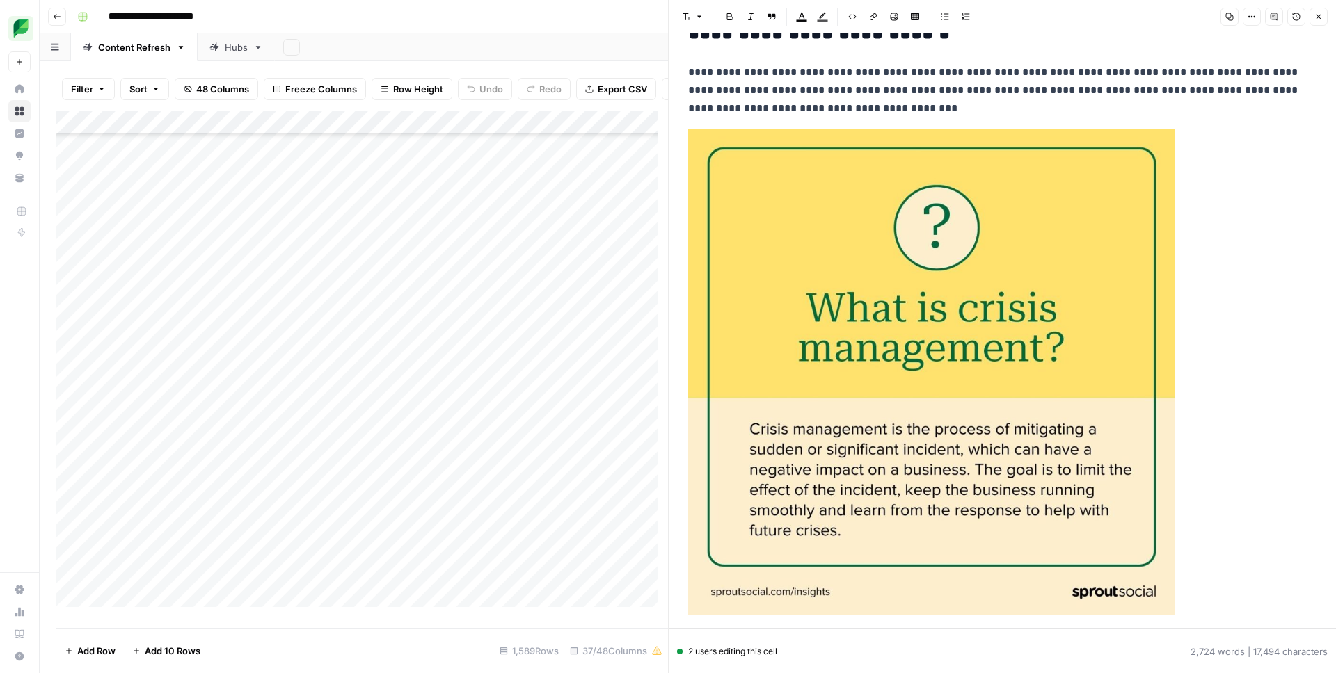
click at [886, 264] on img at bounding box center [931, 372] width 487 height 487
click at [1242, 186] on p at bounding box center [1002, 387] width 628 height 516
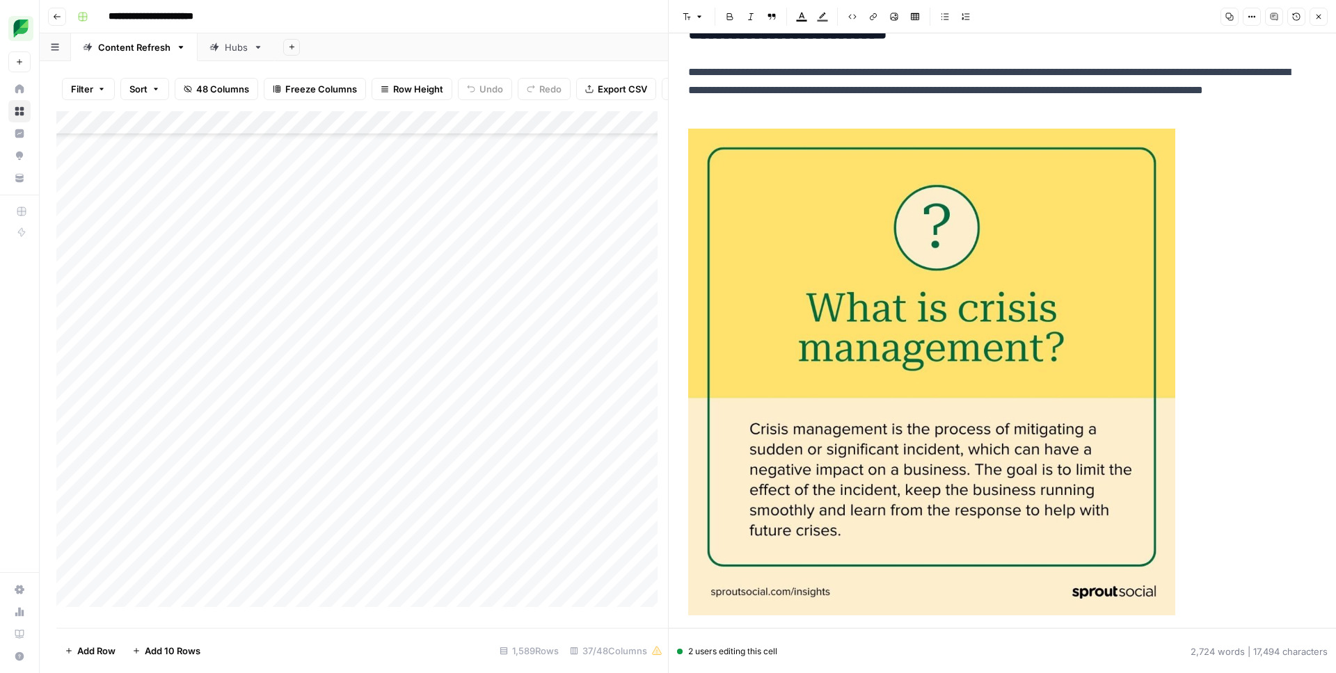
scroll to position [11347, 0]
click at [330, 186] on div "Add Column" at bounding box center [361, 364] width 611 height 506
click at [199, 91] on span "48 Columns" at bounding box center [222, 89] width 53 height 14
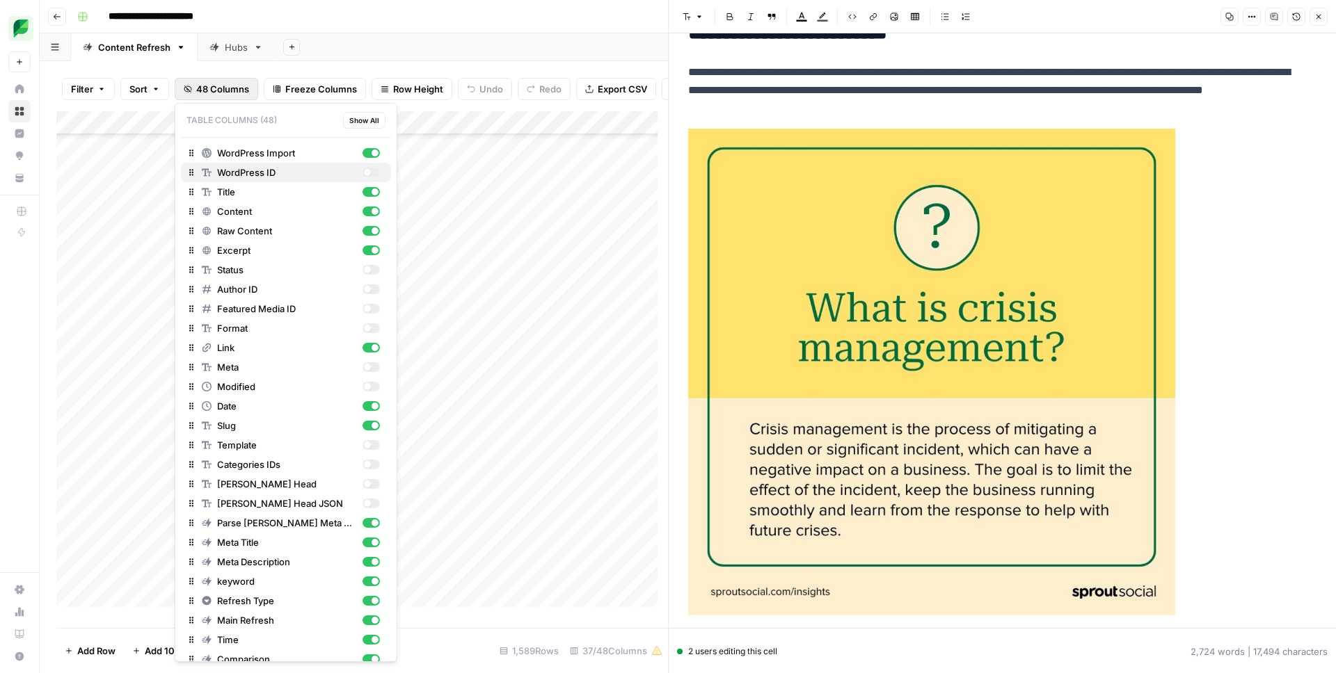
click at [279, 175] on span "WordPress ID" at bounding box center [287, 173] width 140 height 14
click at [223, 83] on span "48 Columns" at bounding box center [222, 89] width 53 height 14
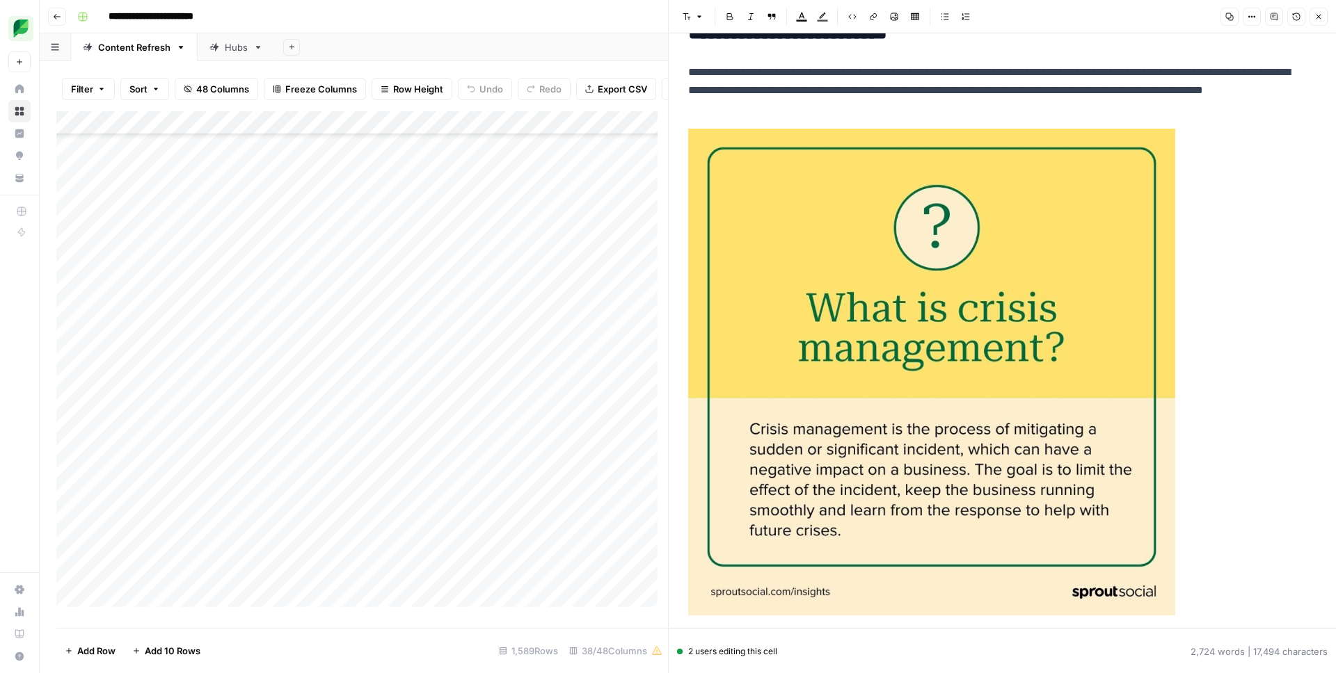
scroll to position [0, 0]
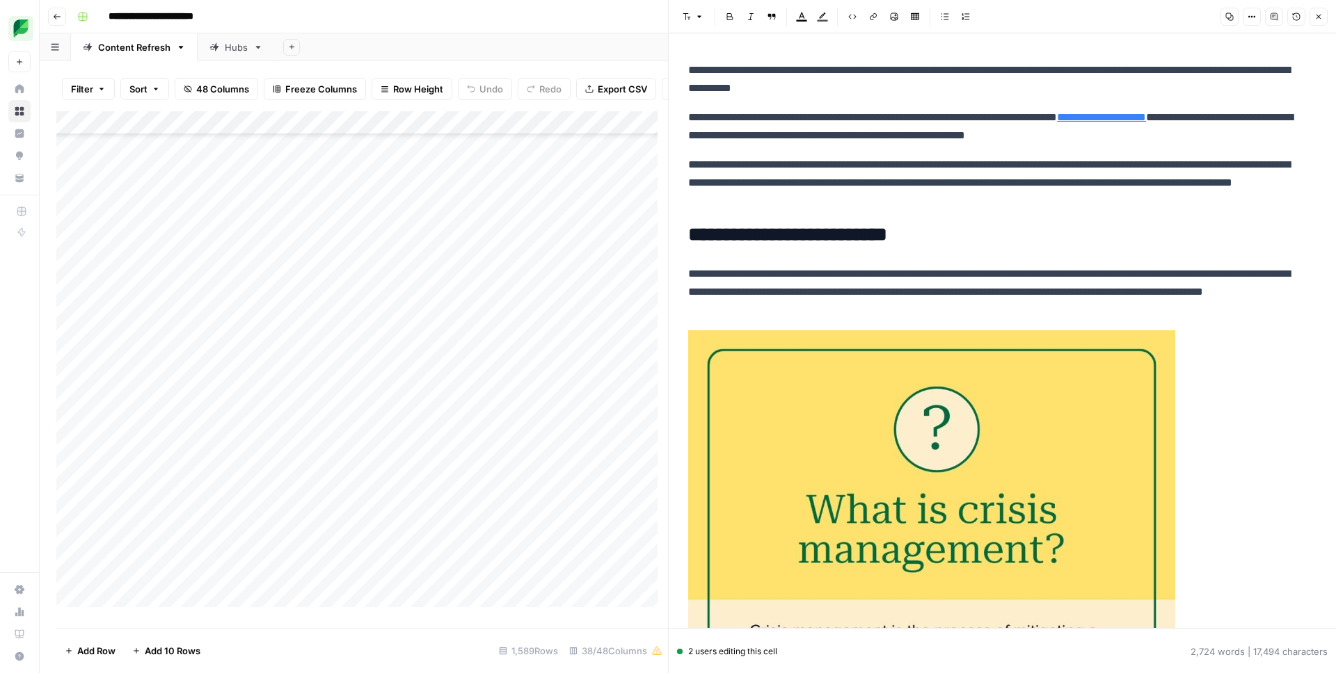
click at [354, 188] on div "Add Column" at bounding box center [361, 364] width 611 height 506
click at [518, 184] on div "Add Column" at bounding box center [361, 364] width 611 height 506
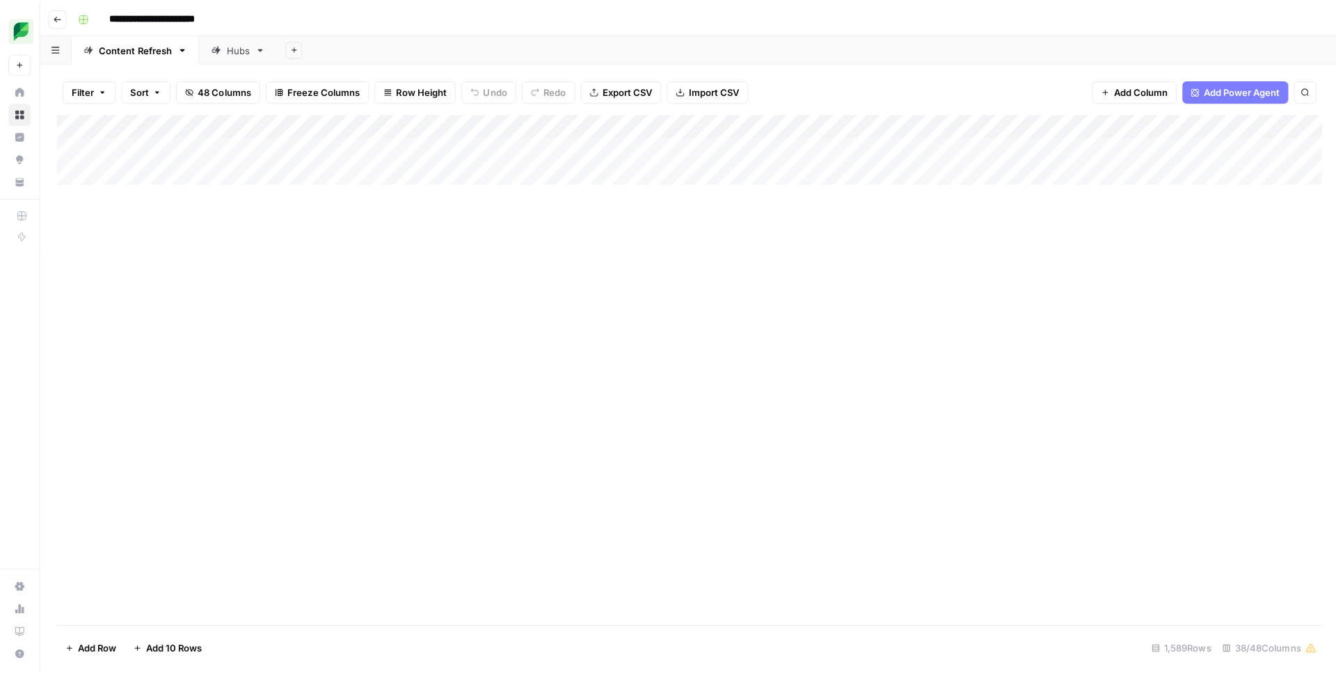
scroll to position [11364, 0]
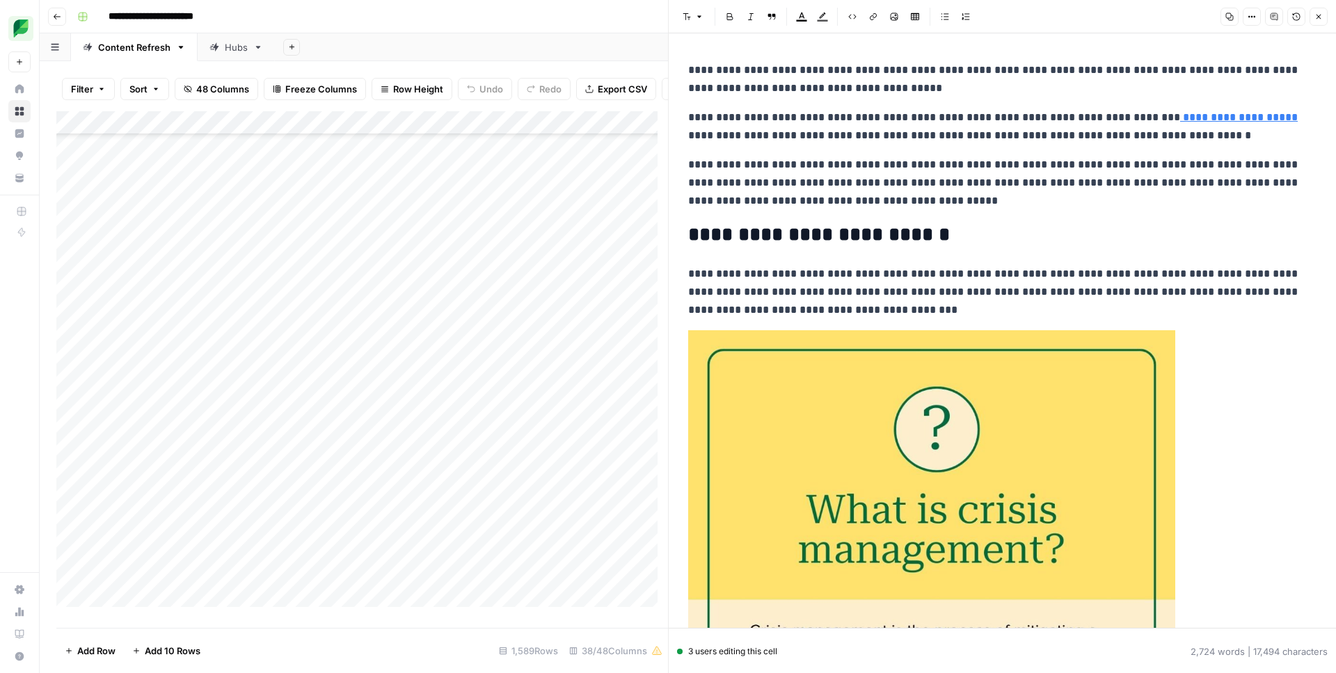
click at [317, 173] on div "Add Column" at bounding box center [361, 364] width 611 height 506
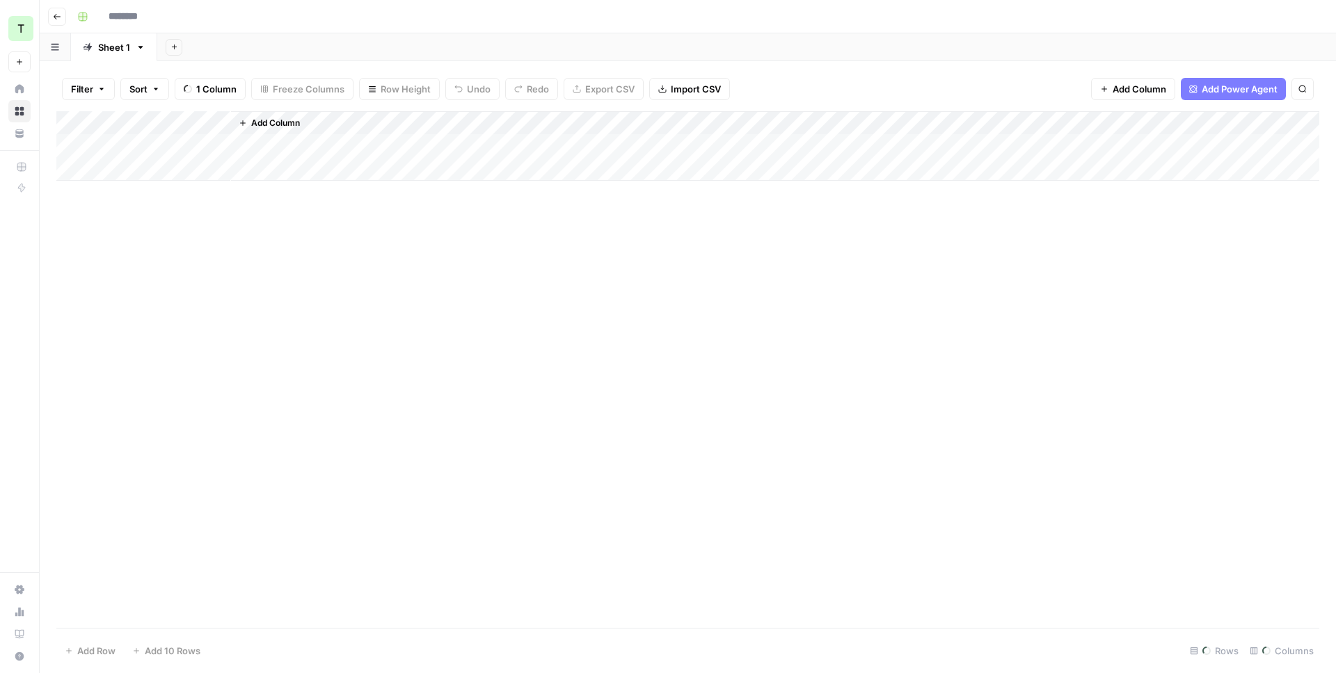
type input "**********"
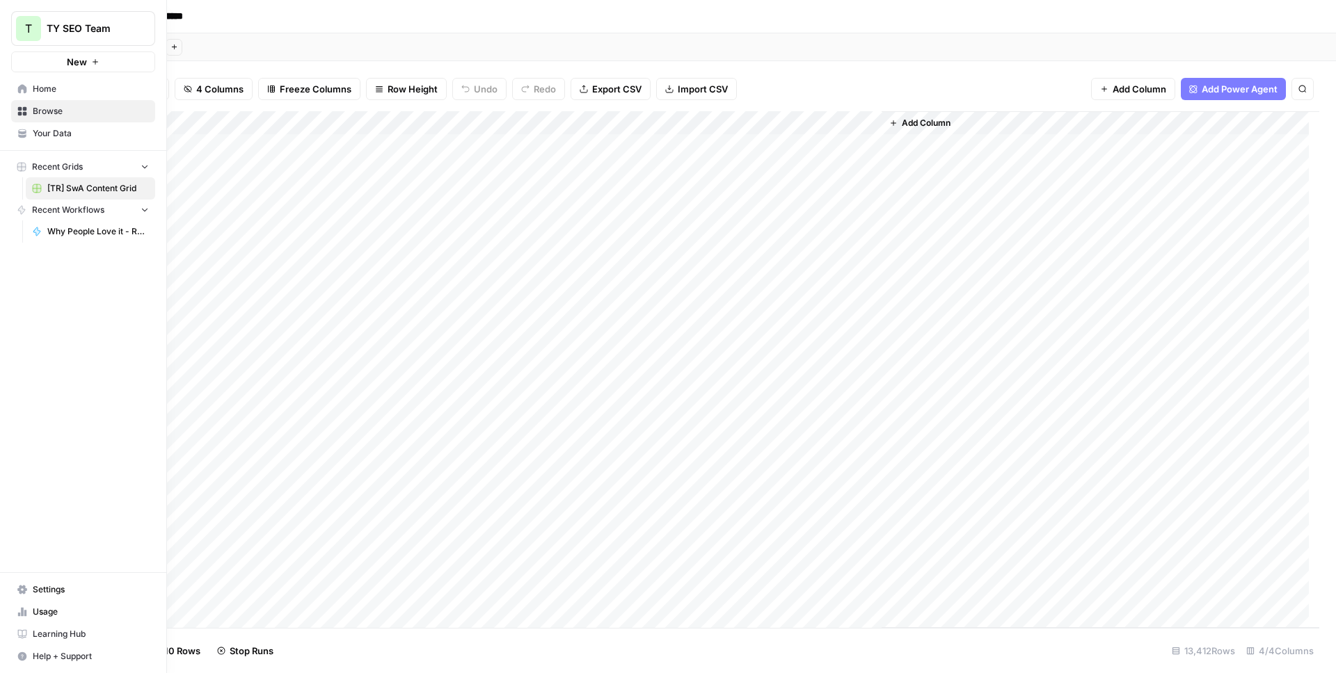
click at [25, 591] on icon at bounding box center [22, 590] width 10 height 10
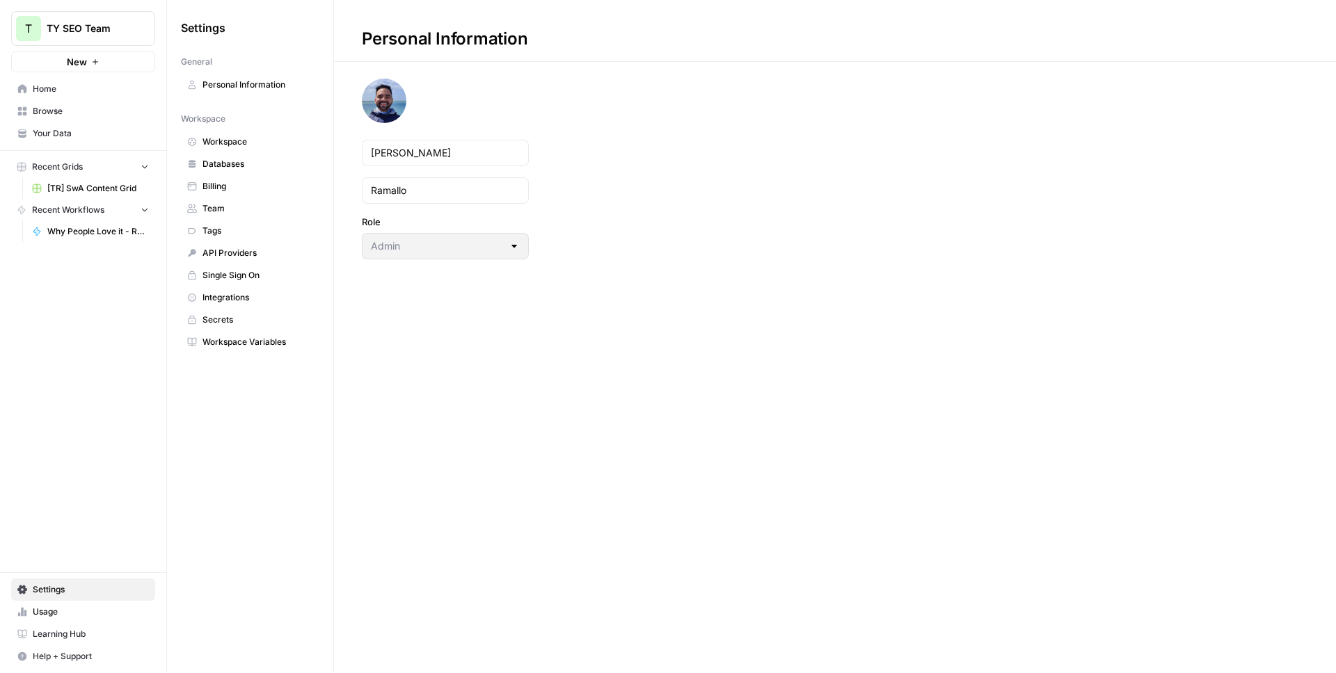
click at [239, 143] on span "Workspace" at bounding box center [257, 142] width 111 height 13
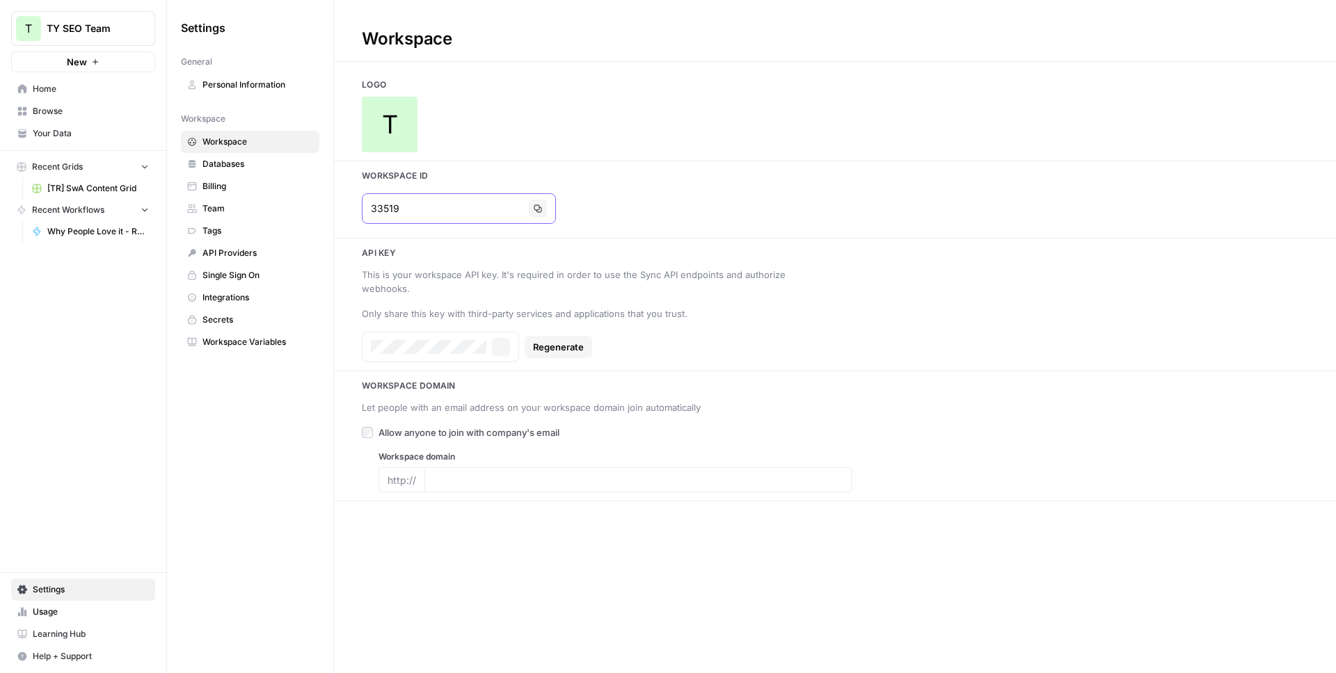
click at [534, 209] on icon "button" at bounding box center [538, 209] width 8 height 8
click at [55, 105] on span "Browse" at bounding box center [91, 111] width 116 height 13
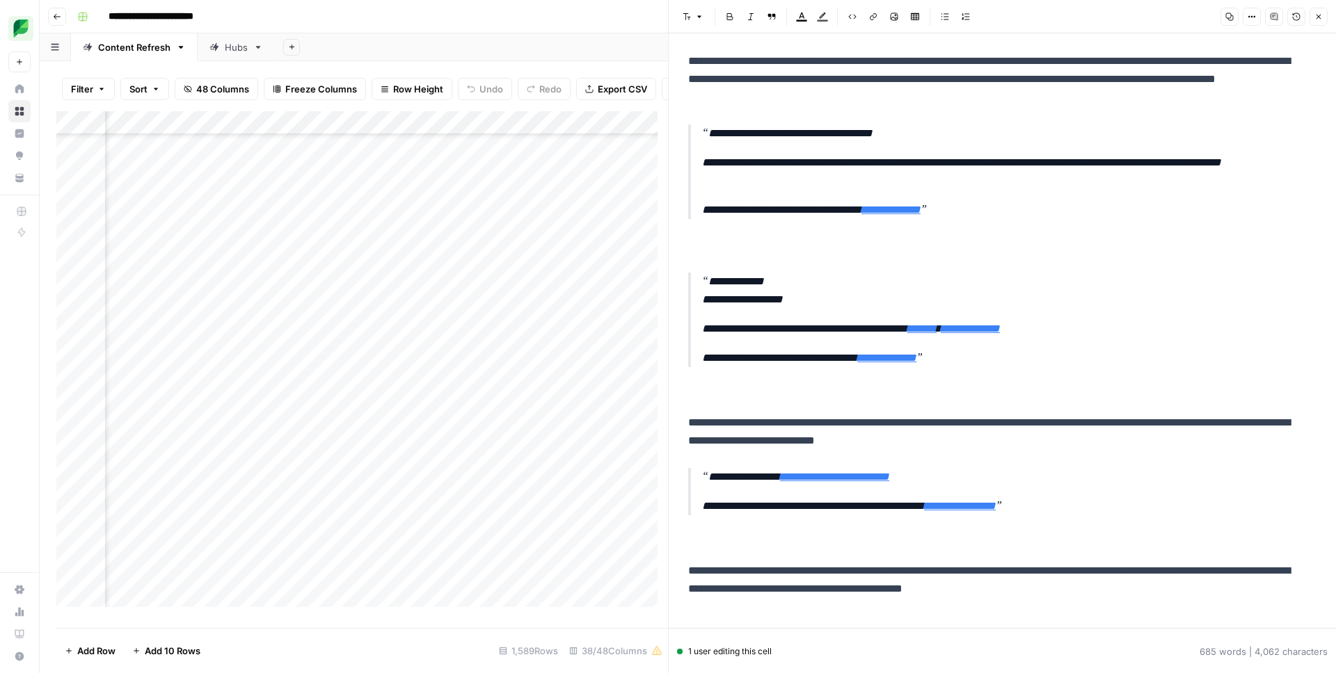
scroll to position [23568, 261]
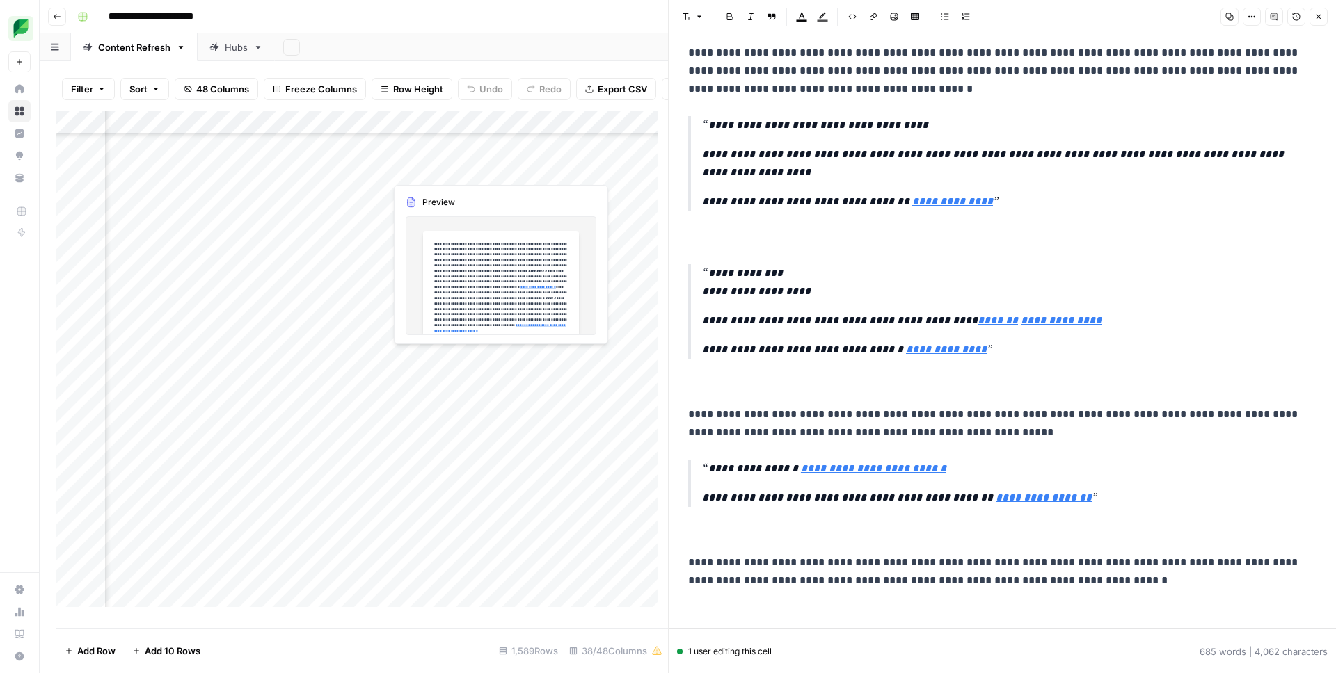
click at [434, 168] on div "Add Column" at bounding box center [361, 364] width 611 height 506
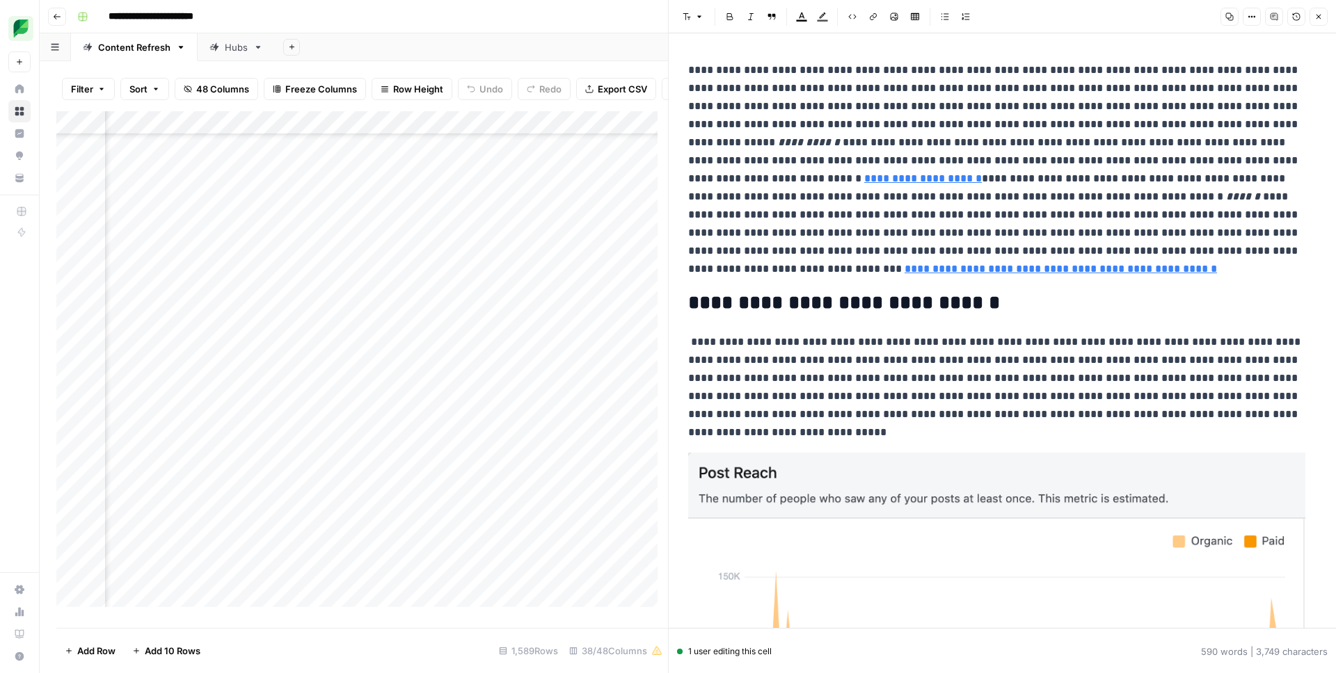
click at [548, 172] on div "Add Column" at bounding box center [361, 364] width 611 height 506
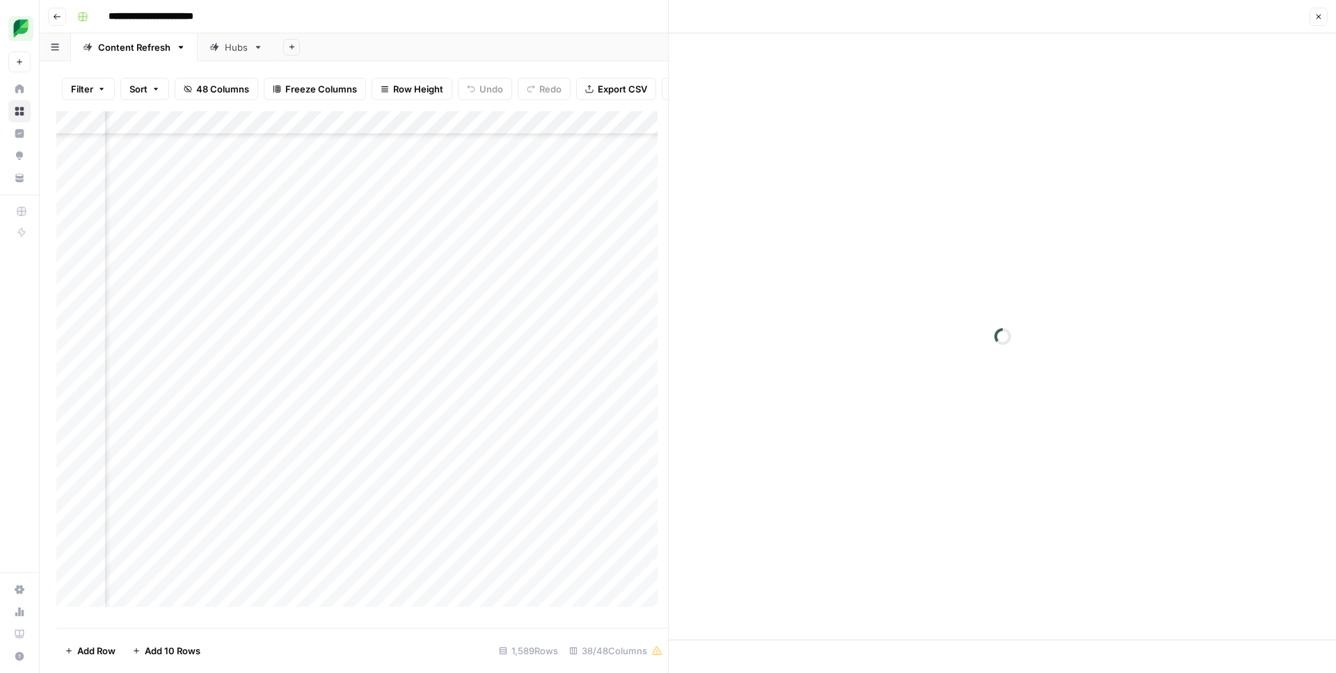
click at [490, 166] on div "Add Column" at bounding box center [361, 364] width 611 height 506
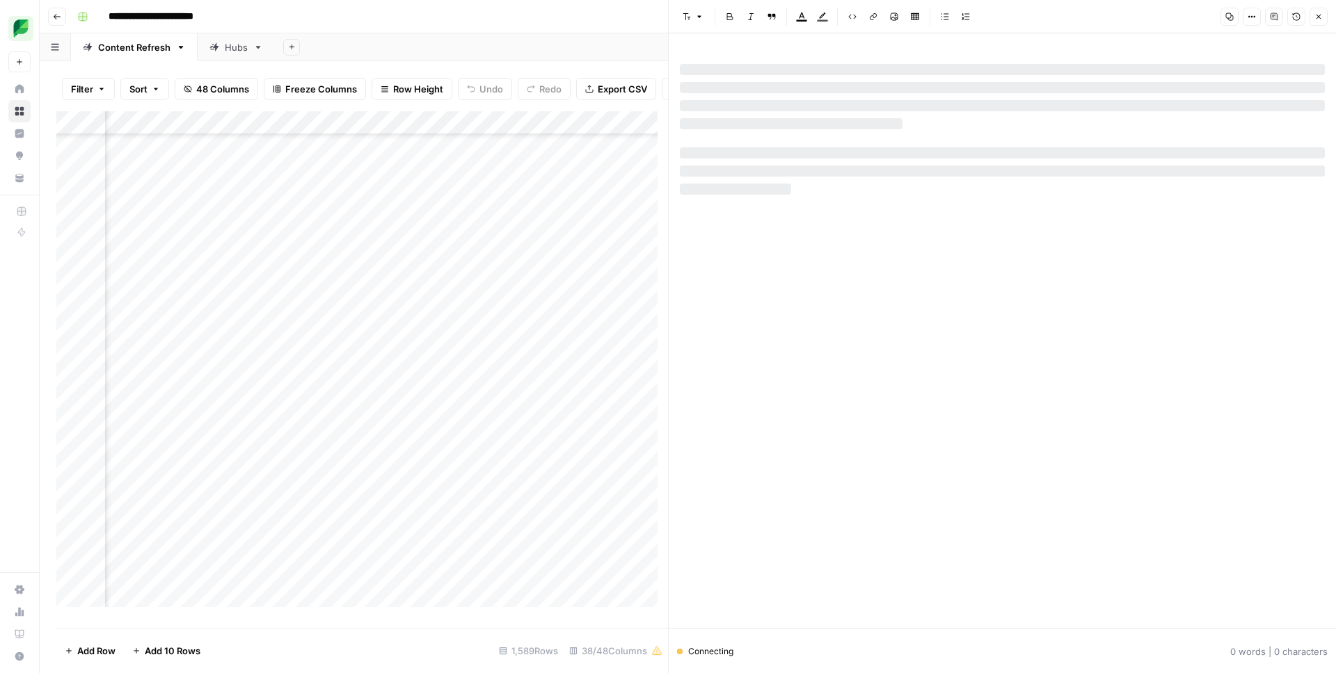
click at [493, 168] on div "Add Column" at bounding box center [361, 364] width 611 height 506
click at [1249, 17] on icon "button" at bounding box center [1249, 17] width 2 height 2
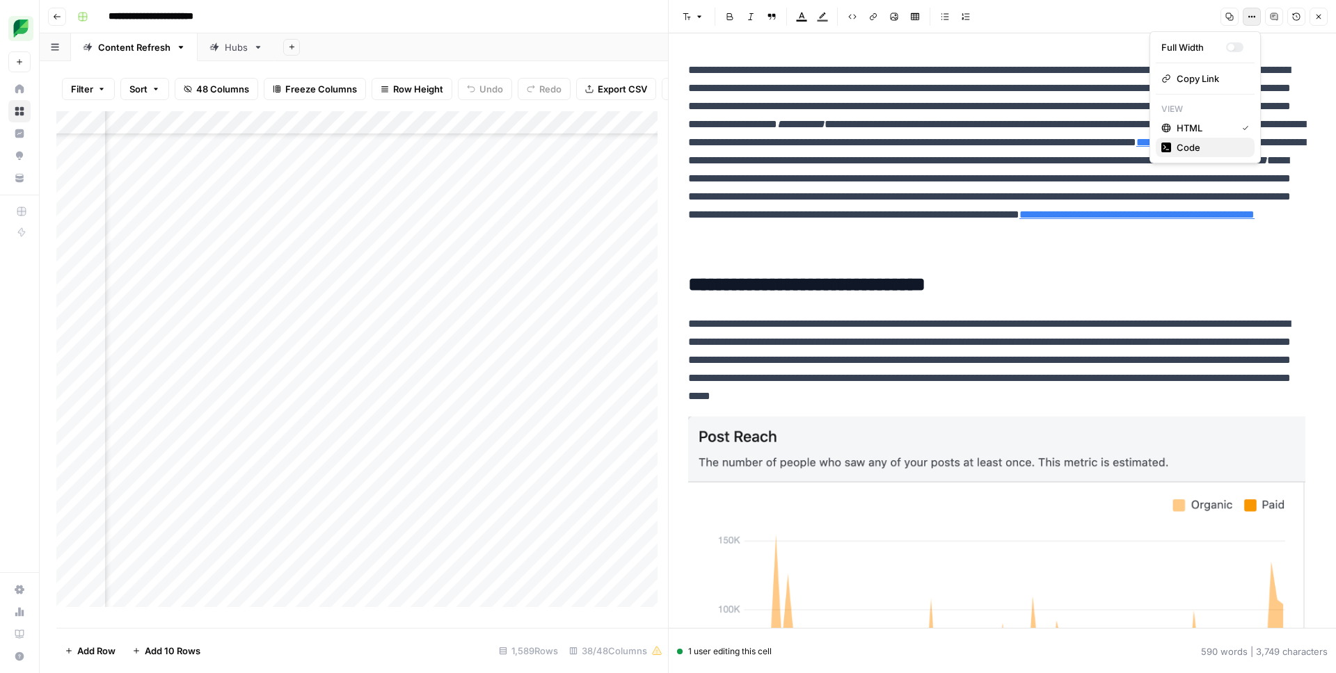
click at [1193, 147] on span "Code" at bounding box center [1209, 148] width 67 height 14
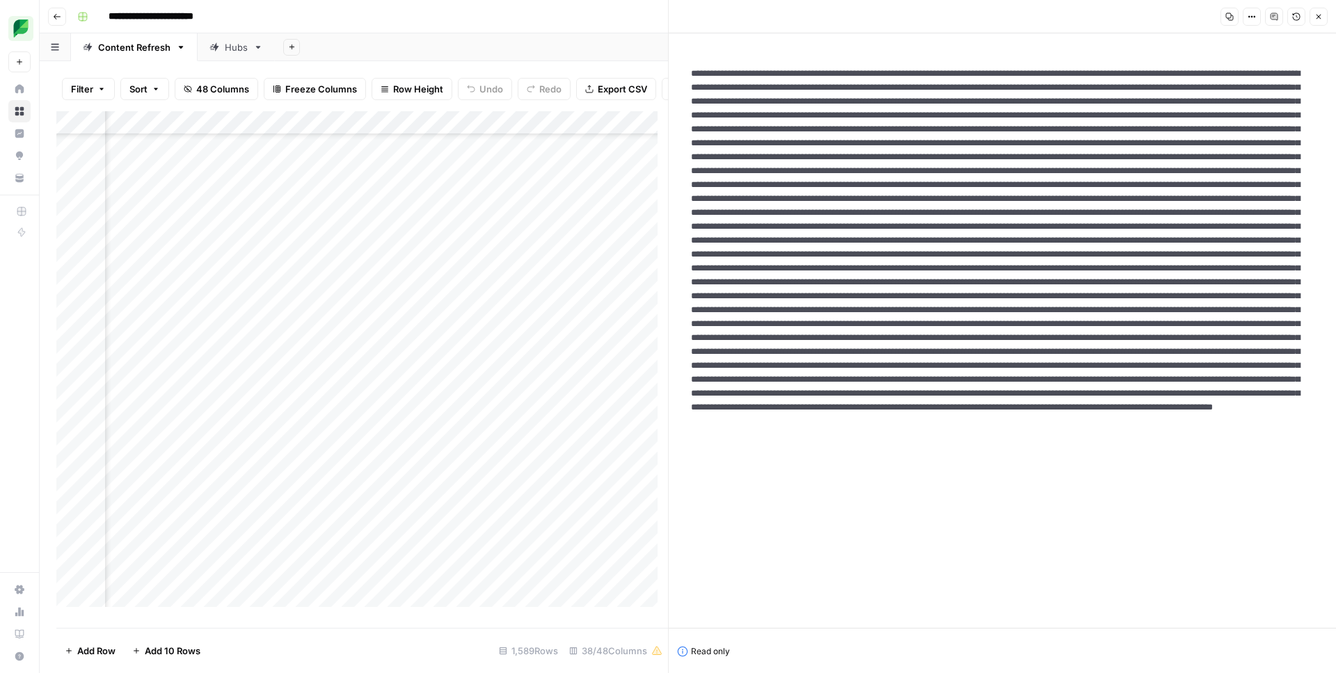
scroll to position [83, 0]
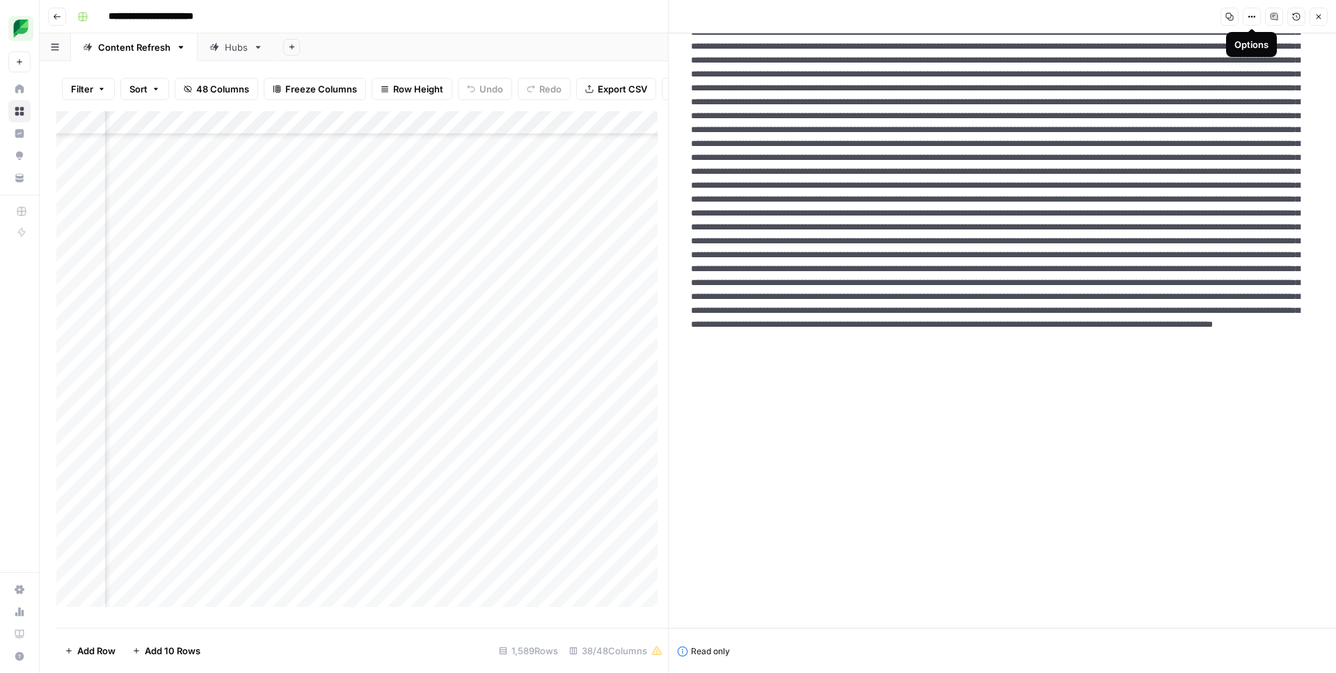
click at [953, 226] on textarea at bounding box center [997, 276] width 634 height 607
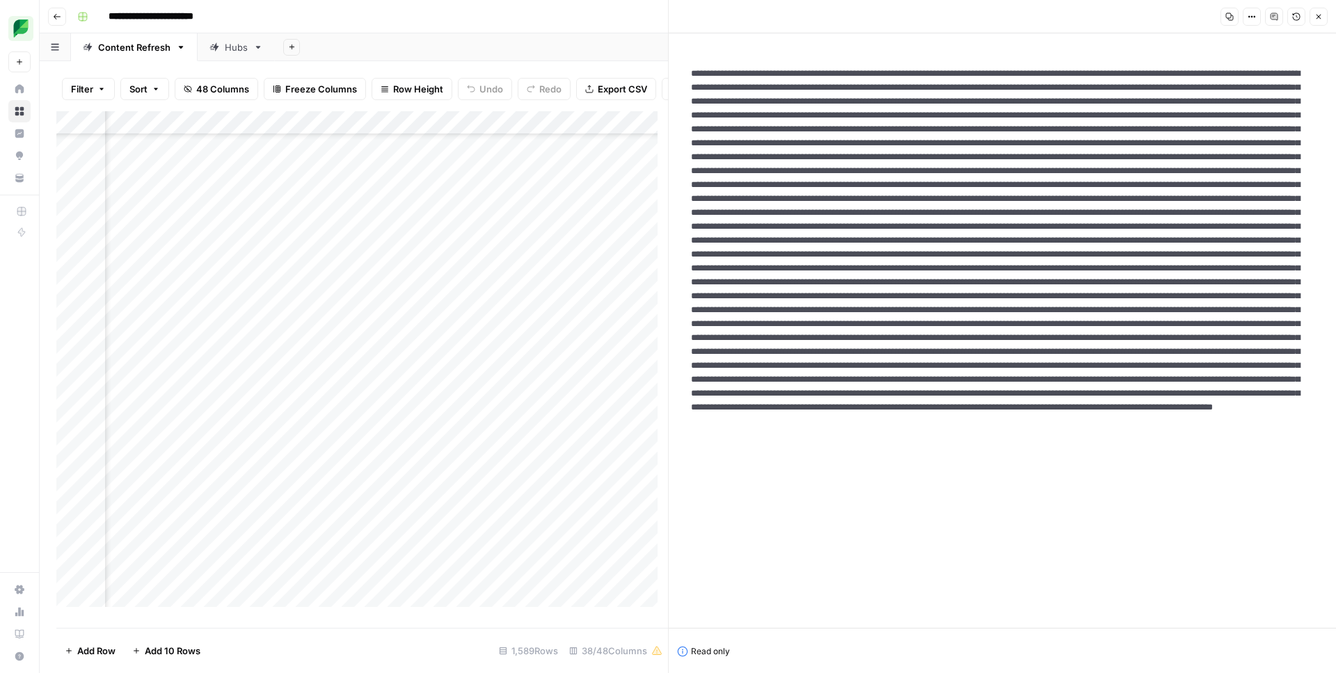
scroll to position [17, 0]
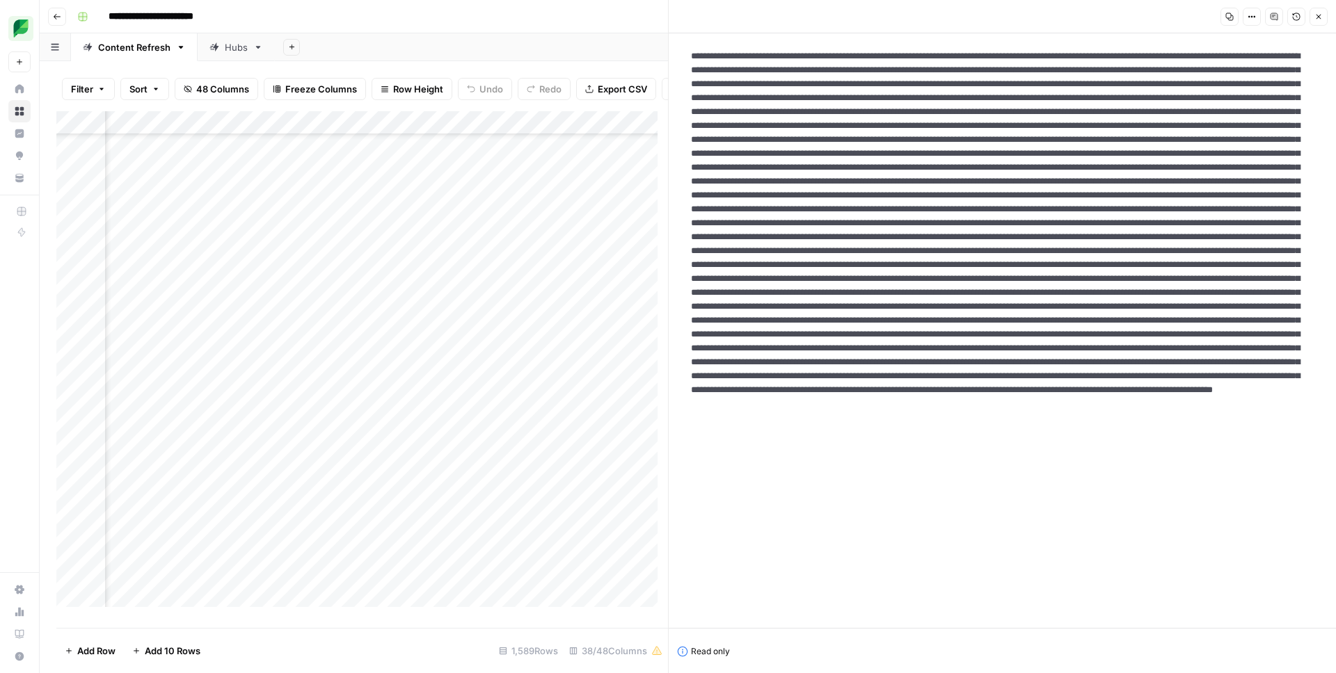
click at [911, 238] on textarea at bounding box center [997, 341] width 634 height 607
click at [1327, 13] on header "Copy Options Comments Version History Close" at bounding box center [1002, 16] width 667 height 33
click at [1320, 16] on icon "button" at bounding box center [1318, 17] width 8 height 8
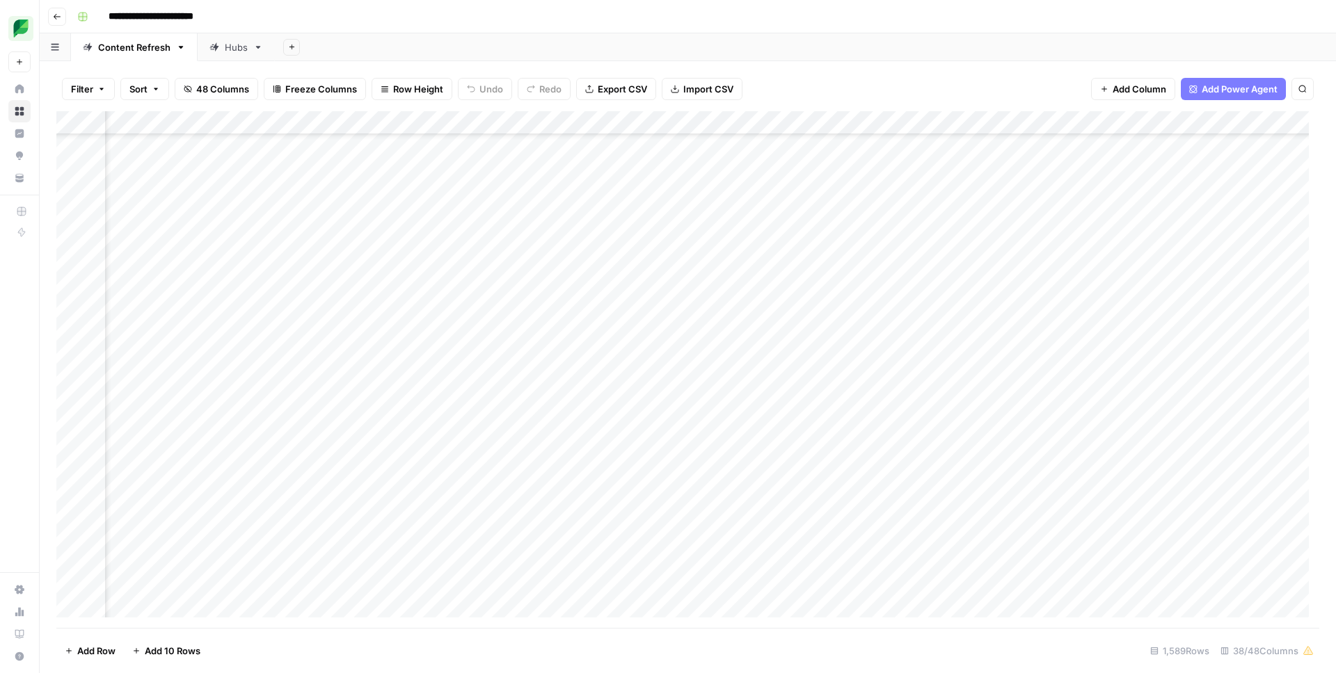
click at [763, 15] on div "**********" at bounding box center [697, 17] width 1250 height 22
